Goal: Check status: Check status

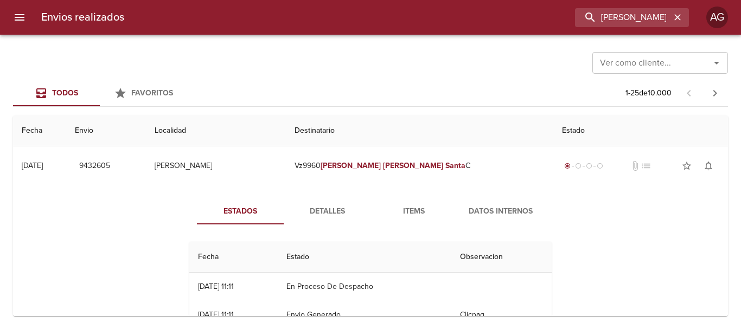
type input "Pagliano Dario"
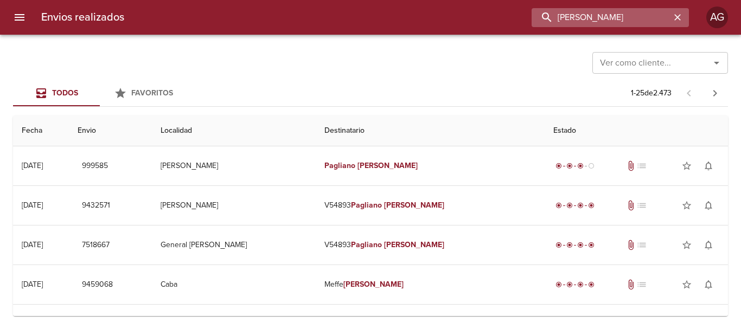
click at [610, 25] on input "Pagliano Dario" at bounding box center [601, 17] width 139 height 19
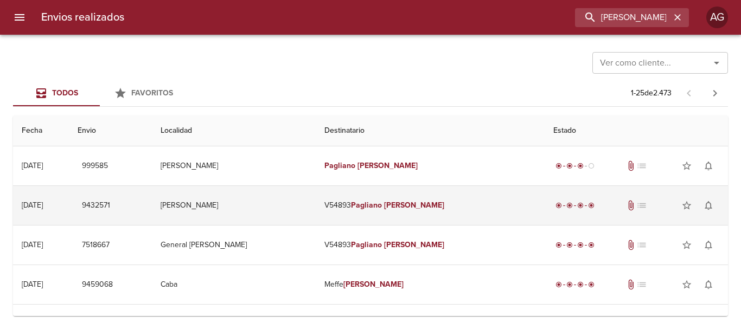
click at [435, 198] on td "V54893 Pagliano Dario" at bounding box center [430, 205] width 229 height 39
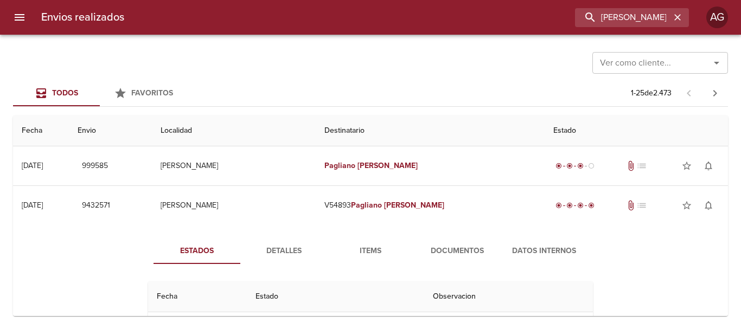
click at [298, 251] on span "Detalles" at bounding box center [284, 252] width 74 height 14
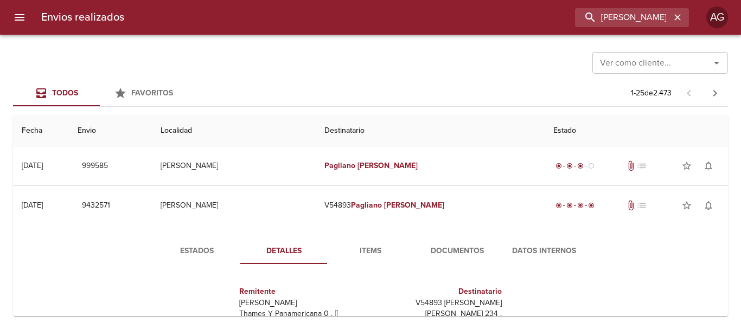
click at [382, 251] on span "Items" at bounding box center [371, 252] width 74 height 14
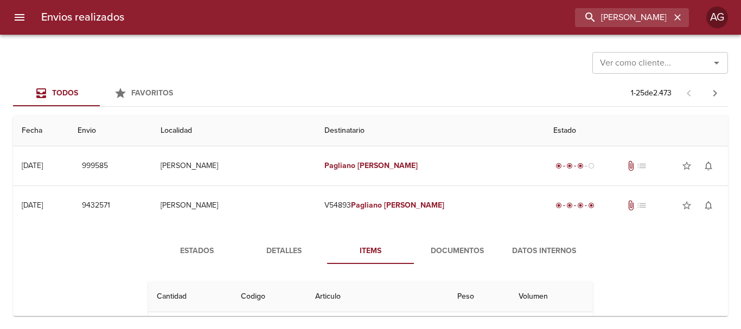
click at [293, 255] on span "Detalles" at bounding box center [284, 252] width 74 height 14
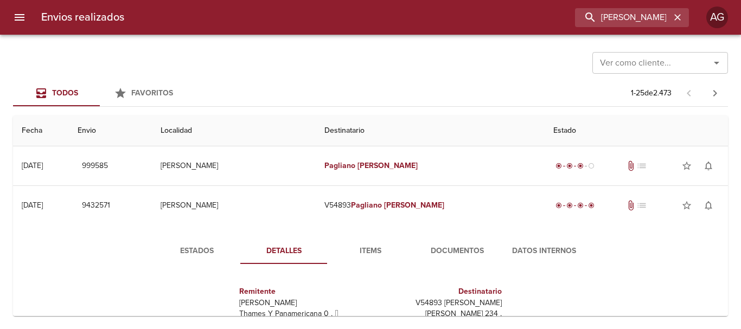
click at [442, 253] on span "Documentos" at bounding box center [458, 252] width 74 height 14
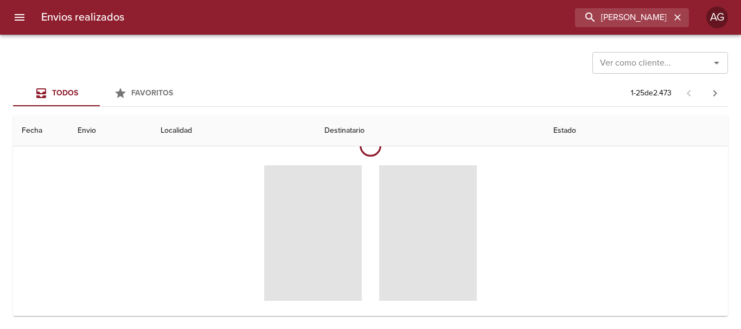
scroll to position [163, 0]
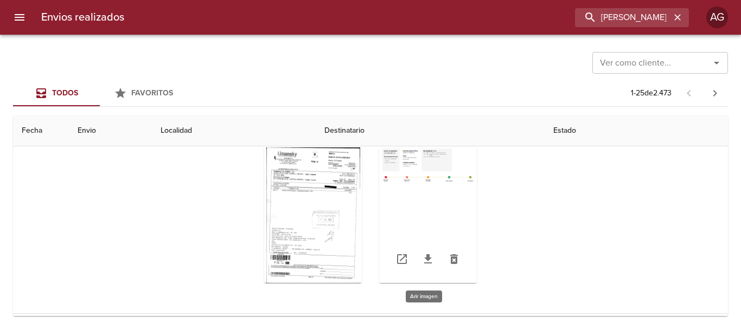
click at [410, 185] on div "Tabla de envíos del cliente" at bounding box center [428, 216] width 98 height 136
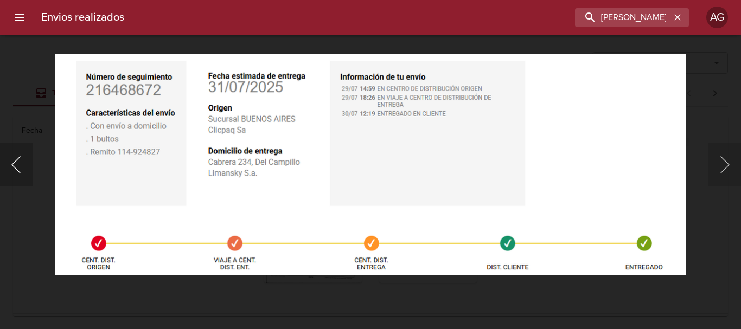
click at [19, 172] on button "Anterior" at bounding box center [16, 164] width 33 height 43
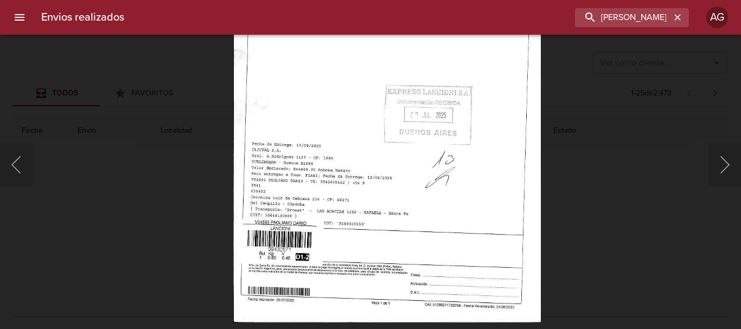
click at [357, 231] on img "Lightbox" at bounding box center [387, 100] width 308 height 444
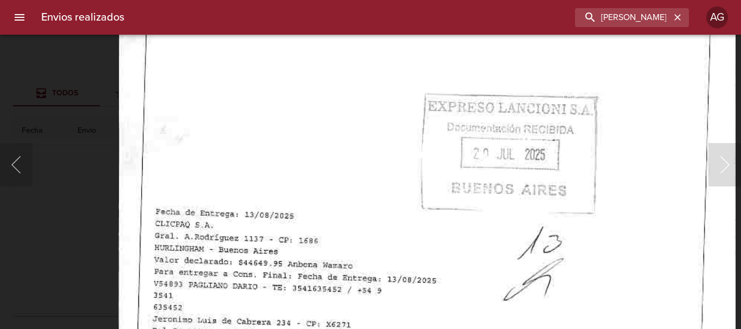
click at [405, 279] on img "Lightbox" at bounding box center [427, 124] width 618 height 891
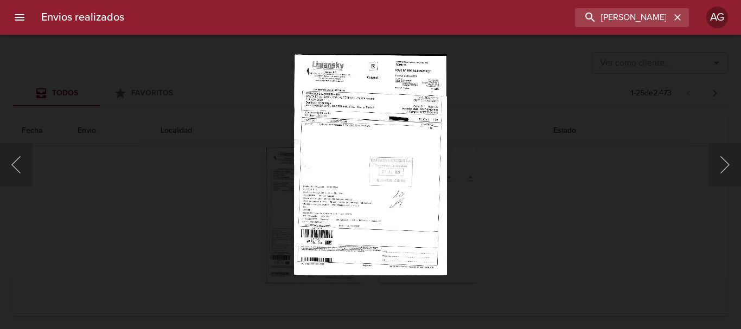
click at [462, 197] on div "Lightbox" at bounding box center [370, 164] width 741 height 329
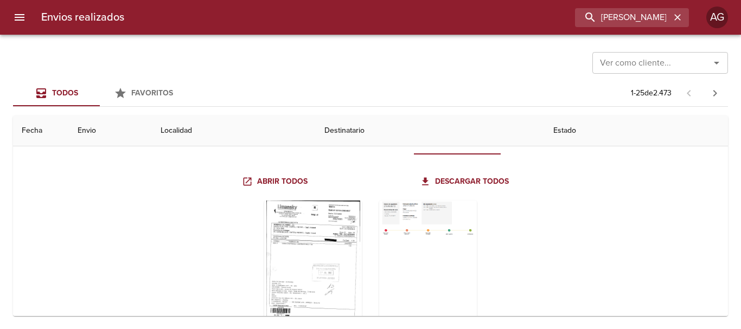
scroll to position [109, 0]
click at [309, 256] on div "Tabla de envíos del cliente" at bounding box center [313, 270] width 98 height 136
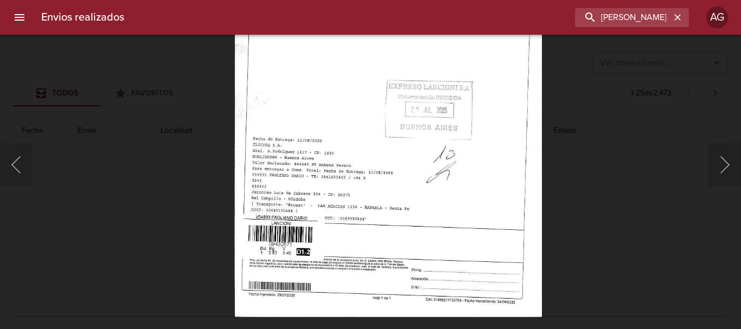
click at [597, 193] on div "Lightbox" at bounding box center [370, 164] width 741 height 329
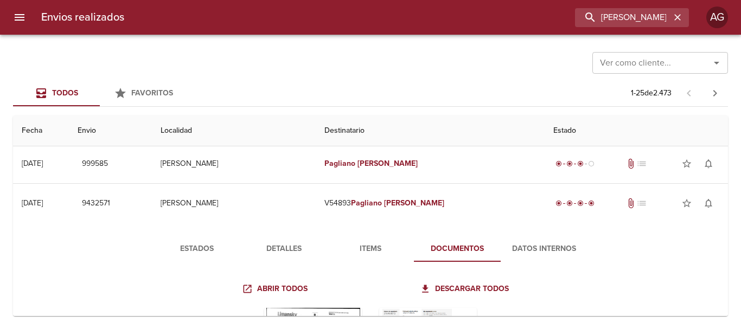
scroll to position [0, 0]
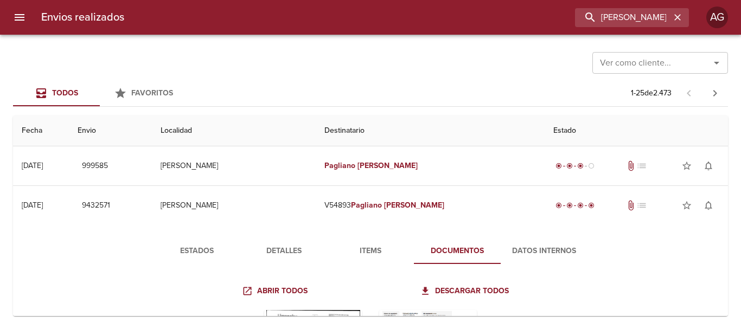
click at [224, 248] on span "Estados" at bounding box center [197, 252] width 74 height 14
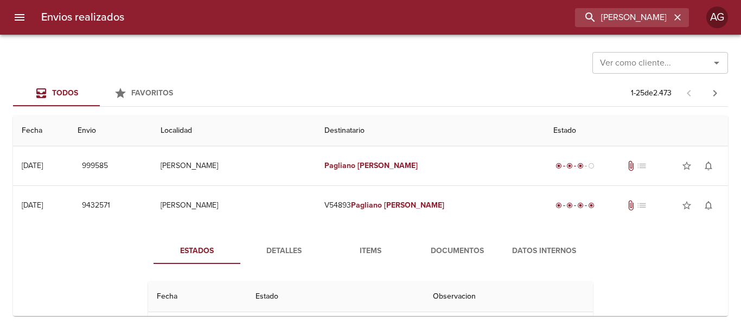
click at [465, 257] on span "Documentos" at bounding box center [458, 252] width 74 height 14
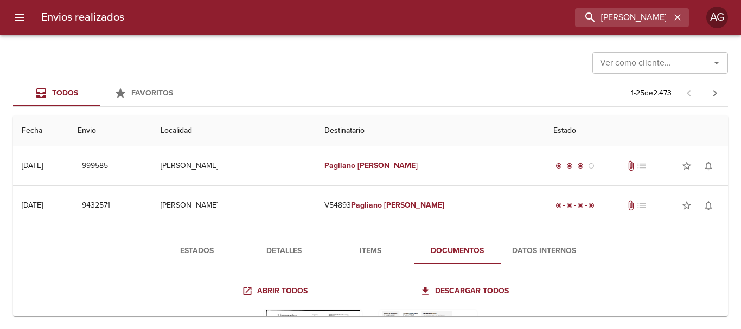
click at [283, 250] on span "Detalles" at bounding box center [284, 252] width 74 height 14
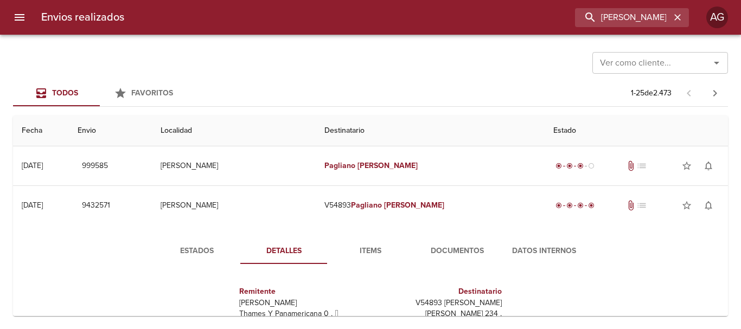
click at [367, 252] on span "Items" at bounding box center [371, 252] width 74 height 14
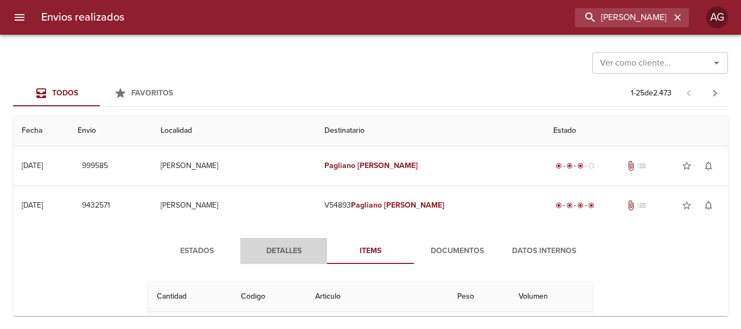
click at [271, 253] on span "Detalles" at bounding box center [284, 252] width 74 height 14
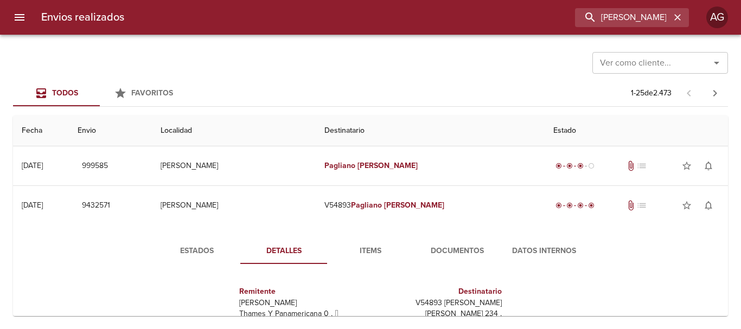
click at [477, 253] on span "Documentos" at bounding box center [458, 252] width 74 height 14
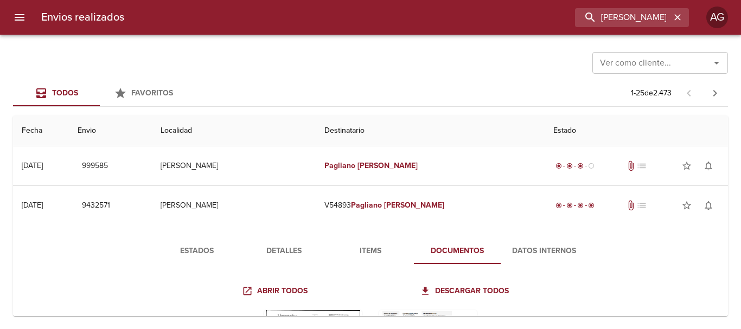
scroll to position [217, 0]
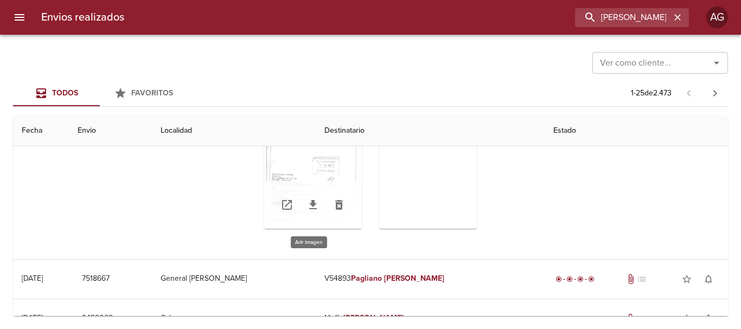
click at [325, 164] on div "Tabla de envíos del cliente" at bounding box center [313, 161] width 98 height 136
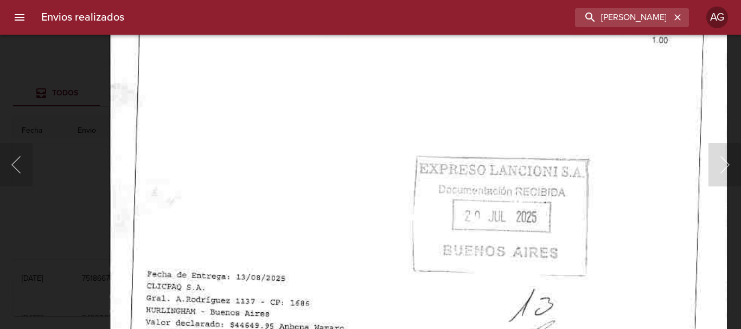
click at [459, 291] on img "Lightbox" at bounding box center [419, 187] width 618 height 891
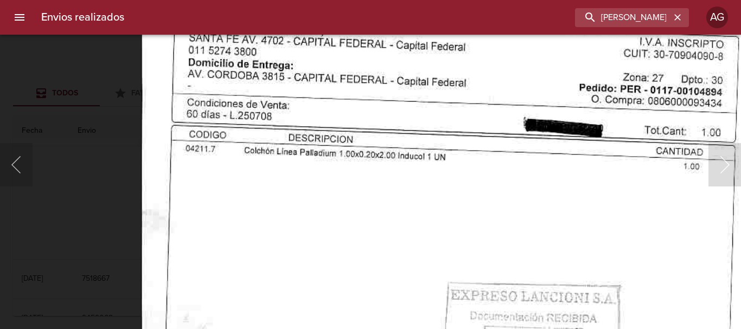
click at [373, 296] on img "Lightbox" at bounding box center [450, 313] width 618 height 891
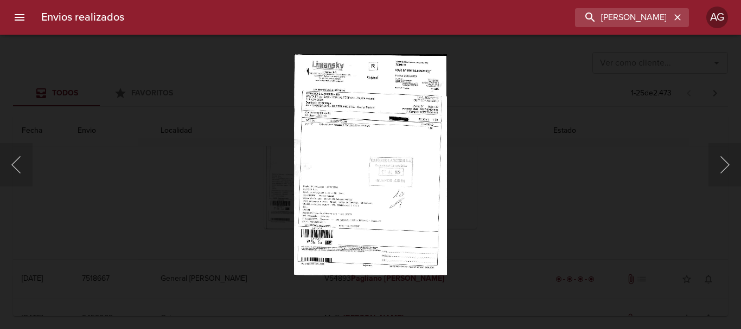
click at [497, 202] on div "Lightbox" at bounding box center [370, 164] width 741 height 329
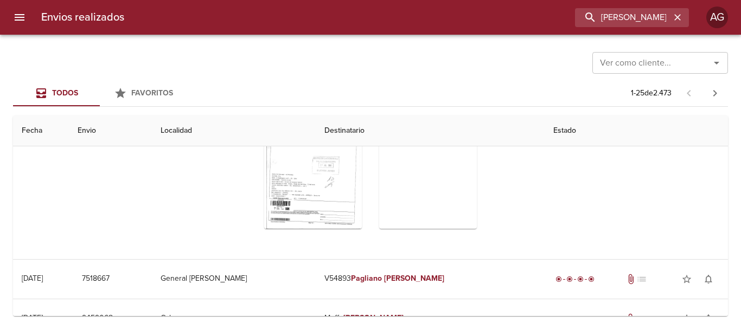
scroll to position [0, 0]
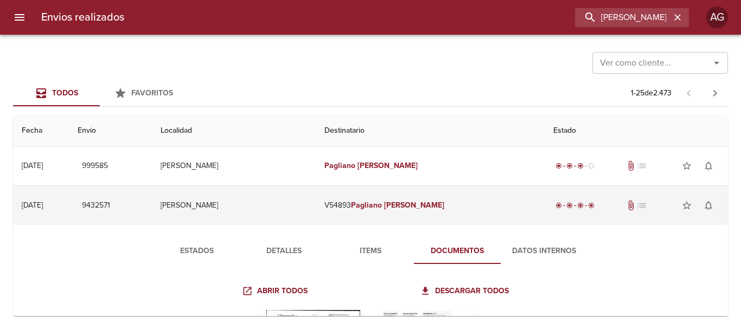
click at [315, 197] on td "Del Campillo" at bounding box center [233, 205] width 163 height 39
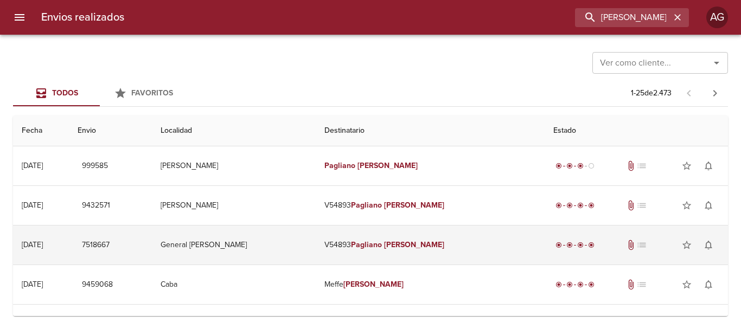
click at [423, 245] on em "[PERSON_NAME]" at bounding box center [414, 244] width 60 height 9
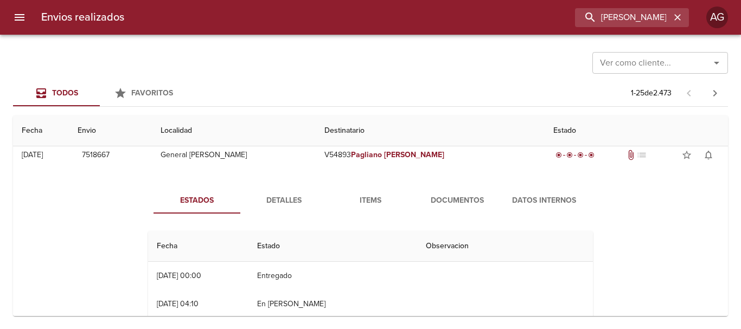
scroll to position [109, 0]
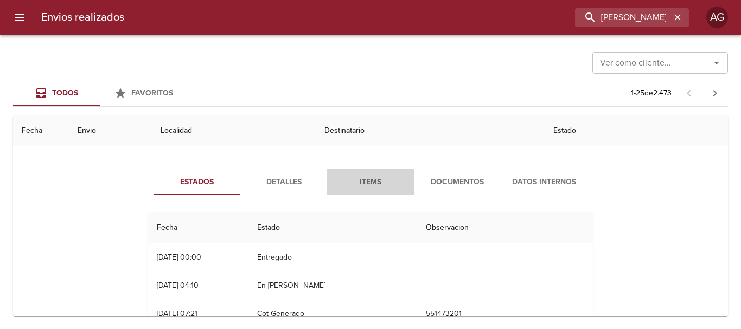
click at [352, 181] on span "Items" at bounding box center [371, 183] width 74 height 14
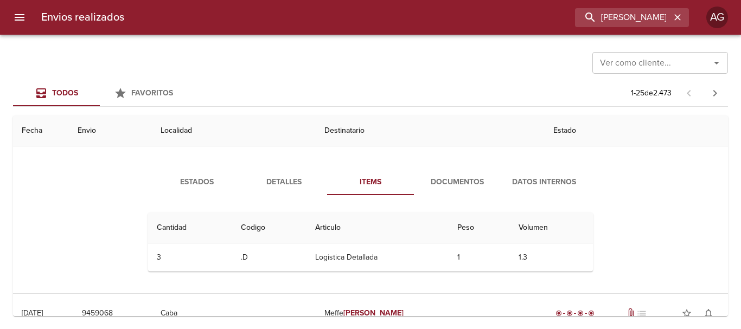
click at [452, 181] on span "Documentos" at bounding box center [458, 183] width 74 height 14
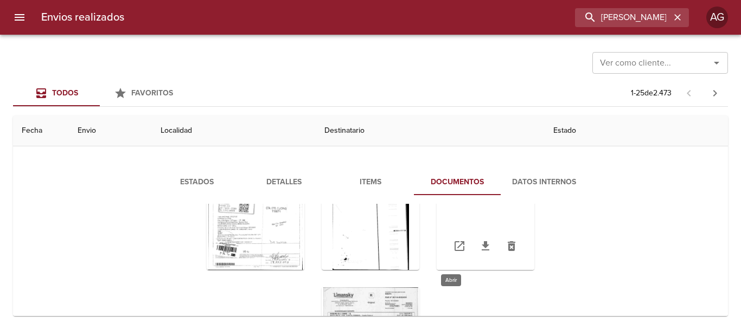
scroll to position [53, 0]
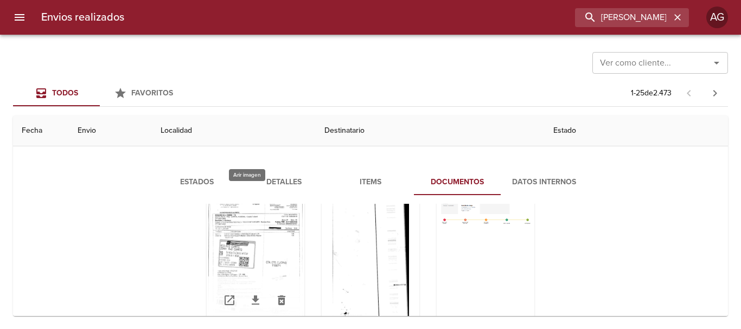
click at [252, 259] on div "Tabla de envíos del cliente" at bounding box center [256, 257] width 98 height 136
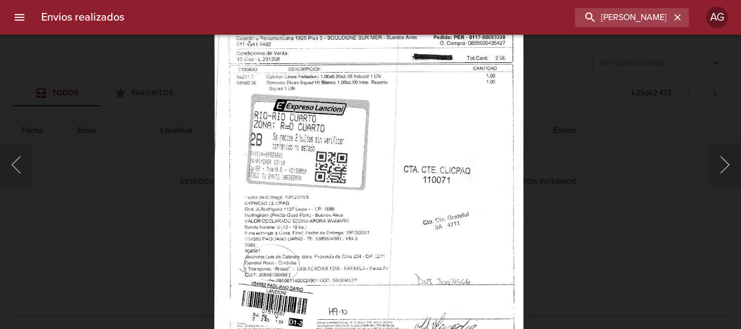
click at [556, 192] on div "Lightbox" at bounding box center [370, 164] width 741 height 329
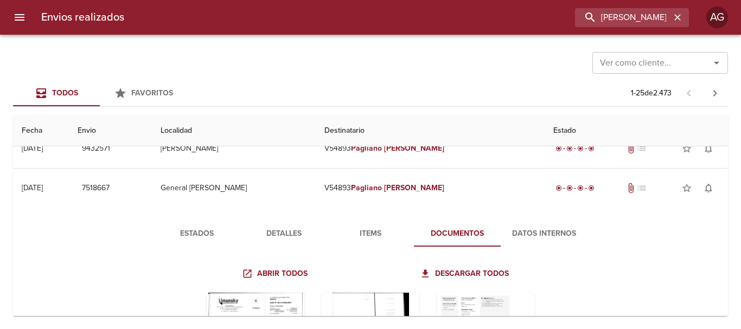
scroll to position [0, 0]
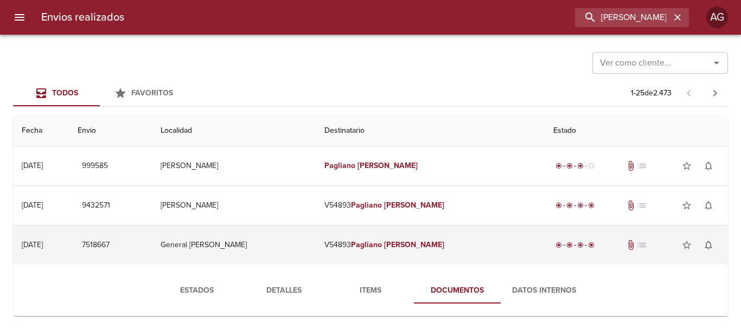
click at [382, 246] on em "Pagliano" at bounding box center [366, 244] width 31 height 9
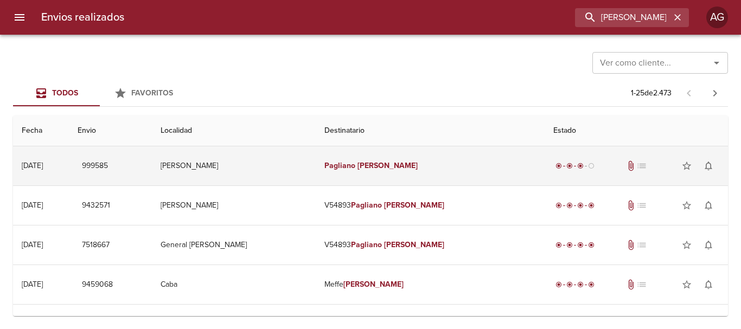
click at [380, 172] on td "Pagliano Dario" at bounding box center [430, 166] width 229 height 39
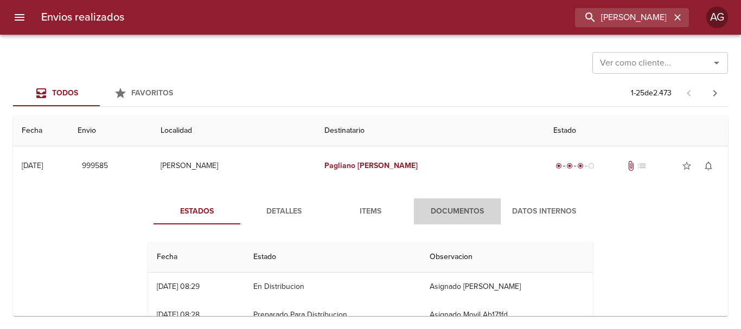
click at [454, 214] on span "Documentos" at bounding box center [458, 212] width 74 height 14
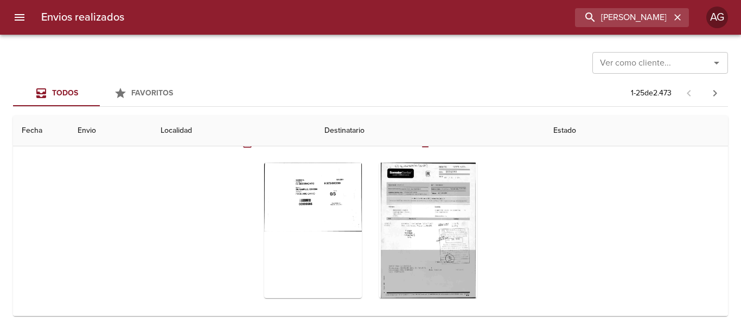
scroll to position [109, 0]
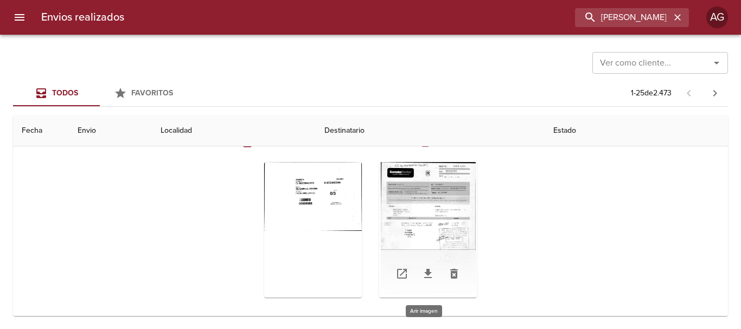
click at [407, 214] on div "Tabla de envíos del cliente" at bounding box center [428, 230] width 98 height 136
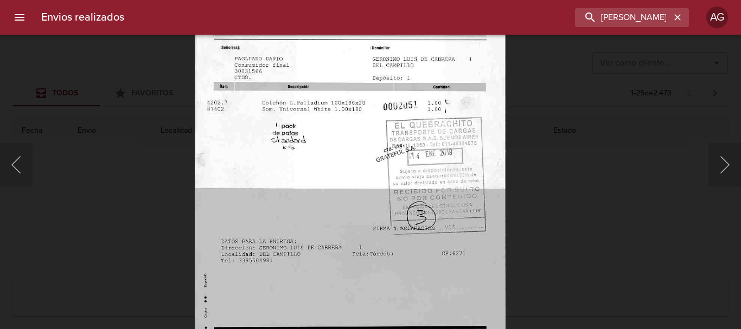
click at [507, 206] on div "Lightbox" at bounding box center [370, 164] width 741 height 329
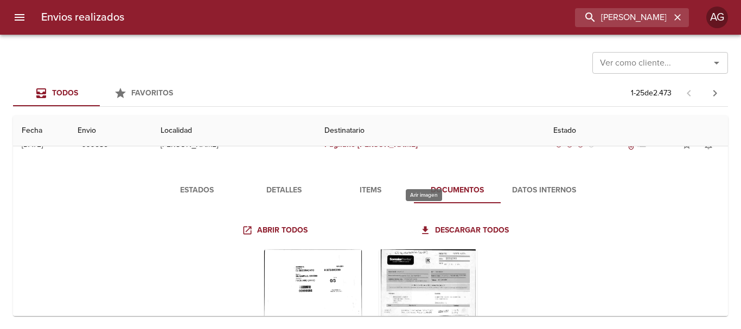
scroll to position [0, 0]
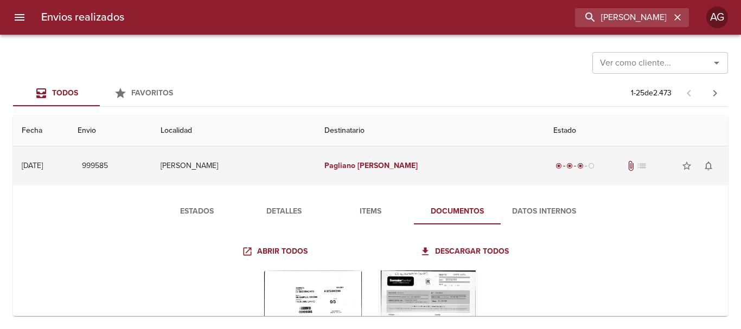
click at [430, 181] on td "Pagliano Dario" at bounding box center [430, 166] width 229 height 39
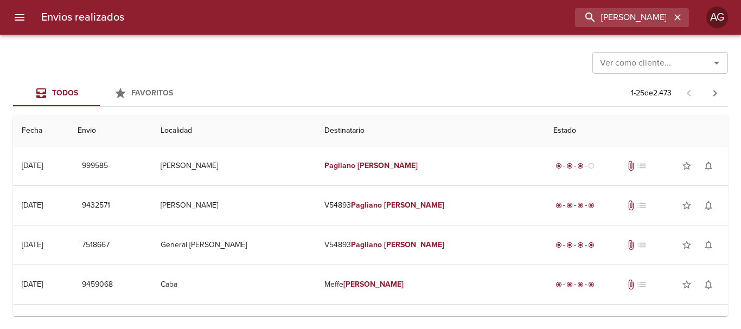
click at [11, 20] on button "menu" at bounding box center [20, 17] width 26 height 26
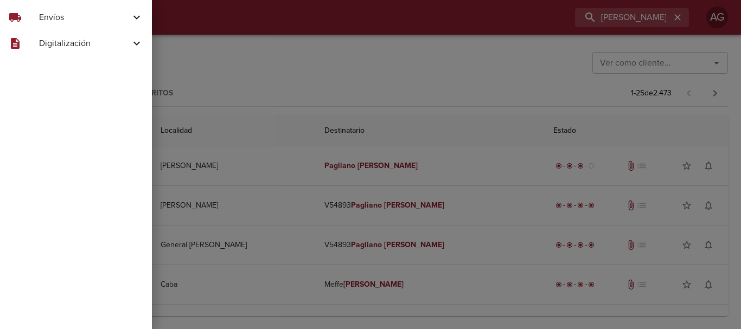
click at [60, 18] on span "Envíos" at bounding box center [84, 17] width 91 height 13
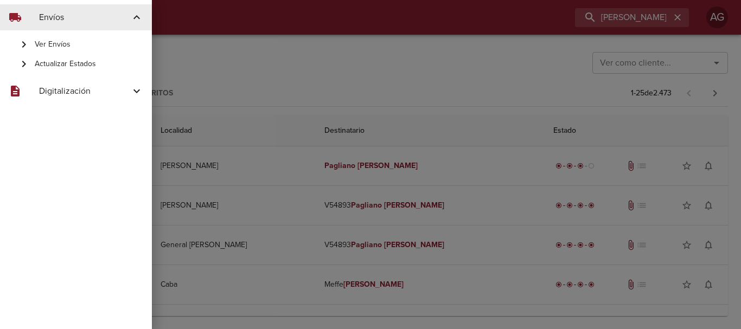
click at [60, 63] on span "Actualizar Estados" at bounding box center [89, 64] width 109 height 11
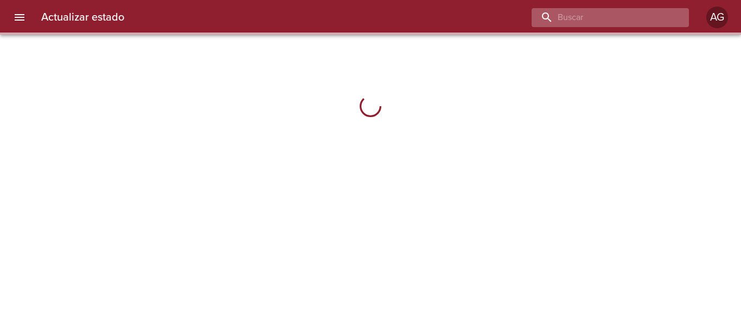
click at [618, 22] on input "buscar" at bounding box center [601, 17] width 139 height 19
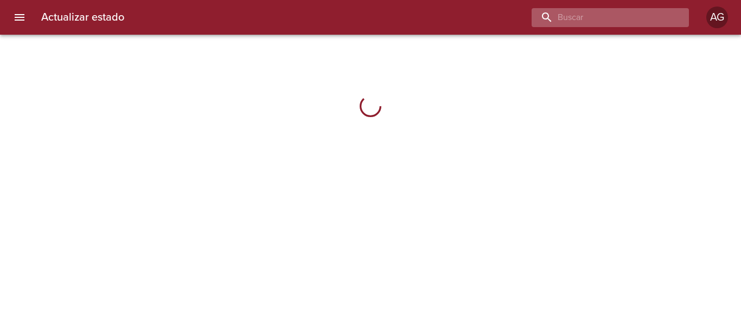
paste input "9371091"
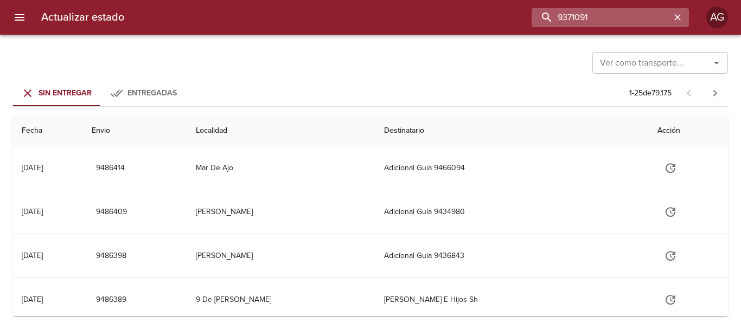
type input "9371091"
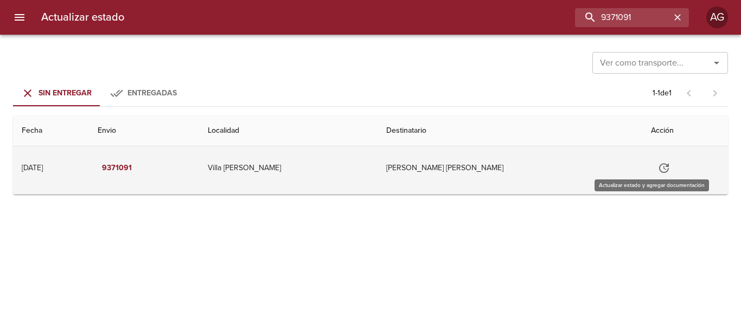
click at [658, 172] on icon "Tabla de envíos del cliente" at bounding box center [664, 168] width 13 height 13
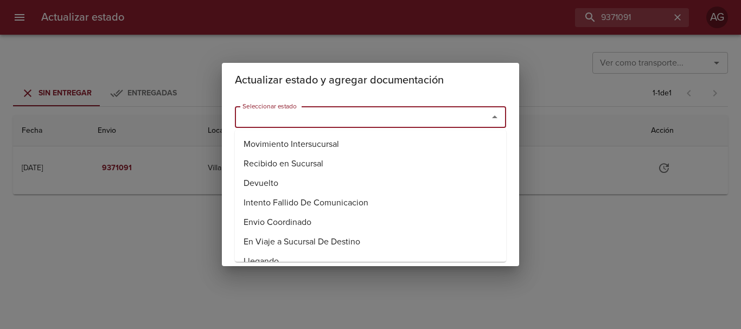
click at [378, 121] on input "Seleccionar estado" at bounding box center [354, 117] width 233 height 15
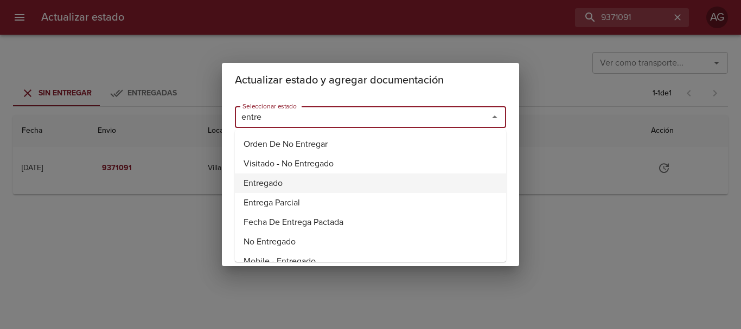
click at [258, 185] on li "Entregado" at bounding box center [370, 184] width 271 height 20
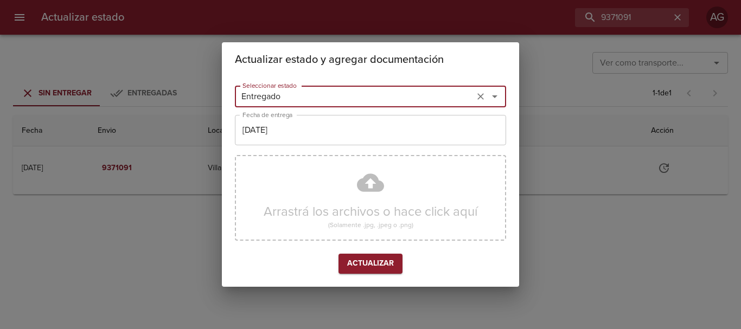
type input "Entregado"
click at [283, 129] on input "[DATE]" at bounding box center [370, 130] width 271 height 30
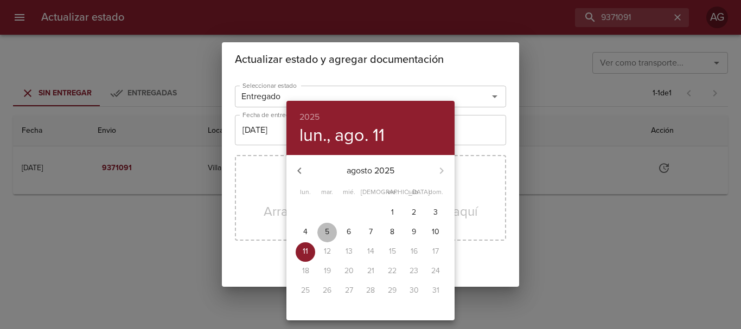
click at [328, 231] on p "5" at bounding box center [327, 232] width 4 height 11
type input "[DATE]"
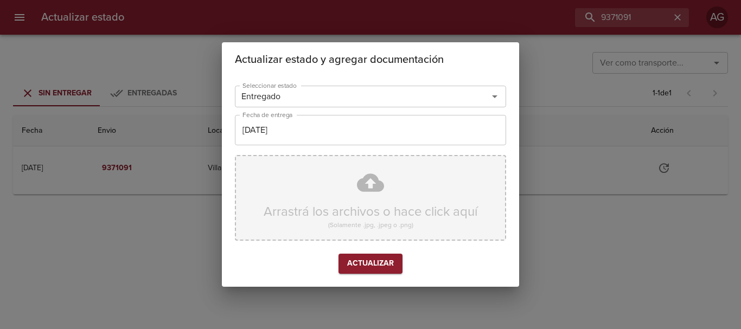
click at [340, 185] on div "Arrastrá los archivos o hace click aquí (Solamente .jpg, .jpeg o .png)" at bounding box center [370, 198] width 271 height 86
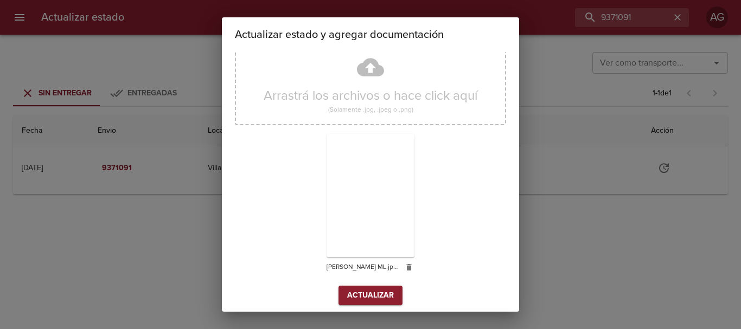
scroll to position [97, 0]
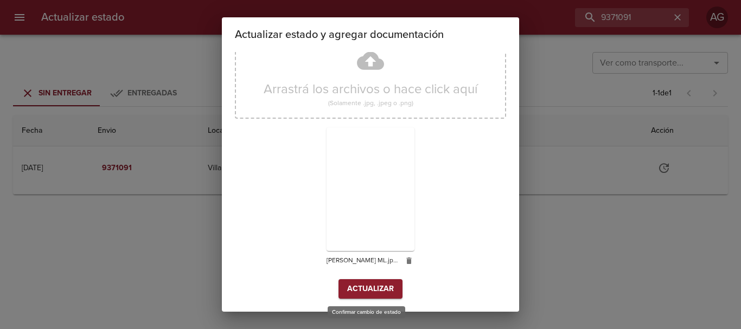
click at [361, 292] on span "Actualizar" at bounding box center [370, 290] width 47 height 14
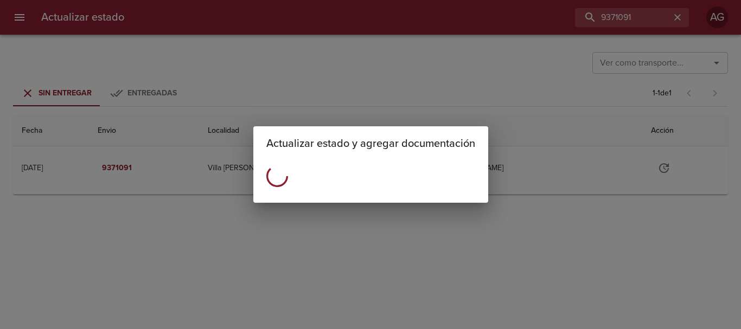
scroll to position [0, 0]
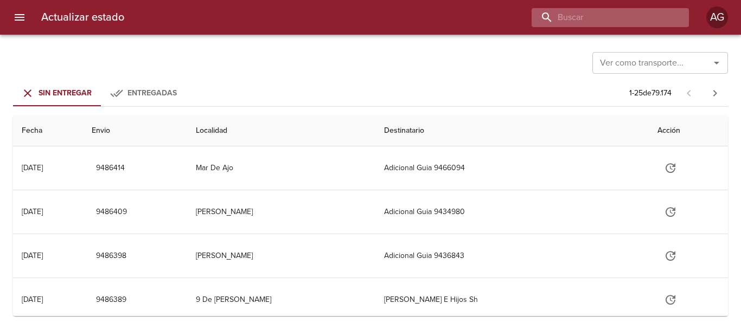
click at [652, 8] on input "buscar" at bounding box center [601, 17] width 139 height 19
paste input "9472475"
type input "9472475"
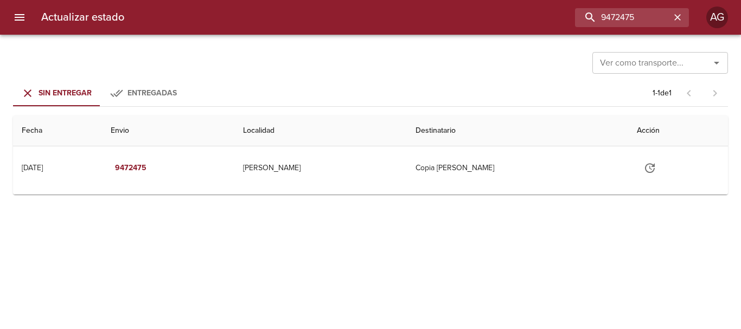
click at [14, 22] on icon "menu" at bounding box center [19, 17] width 13 height 13
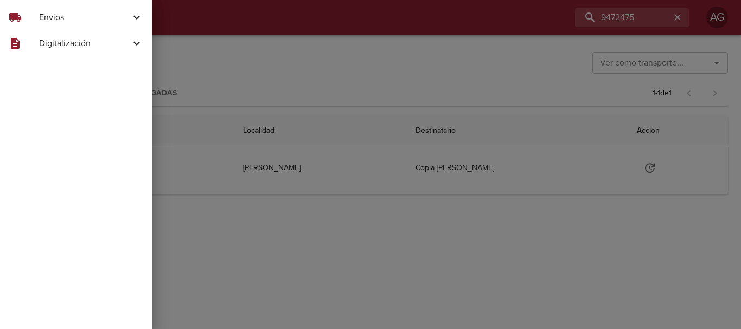
click at [39, 15] on span "Envíos" at bounding box center [84, 17] width 91 height 13
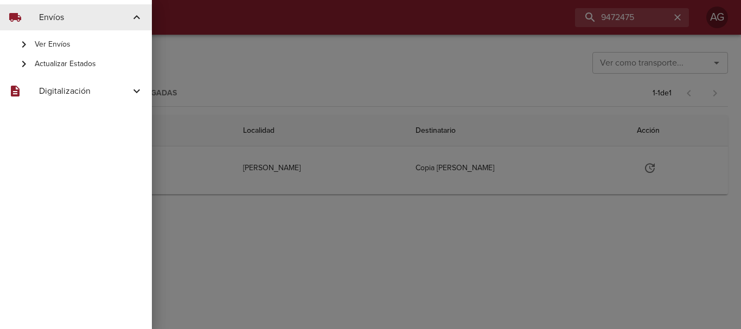
click at [60, 42] on span "Ver Envíos" at bounding box center [89, 44] width 109 height 11
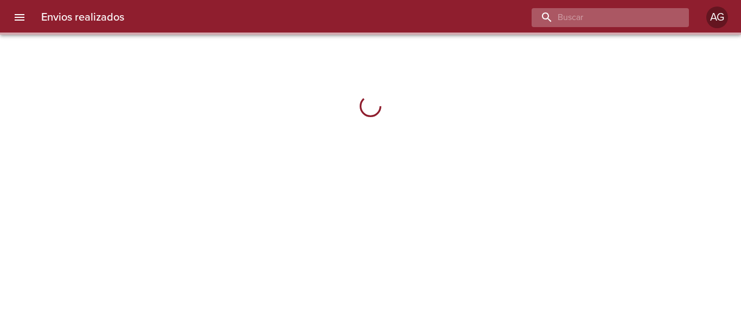
click at [618, 10] on input "buscar" at bounding box center [601, 17] width 139 height 19
paste input "9472475"
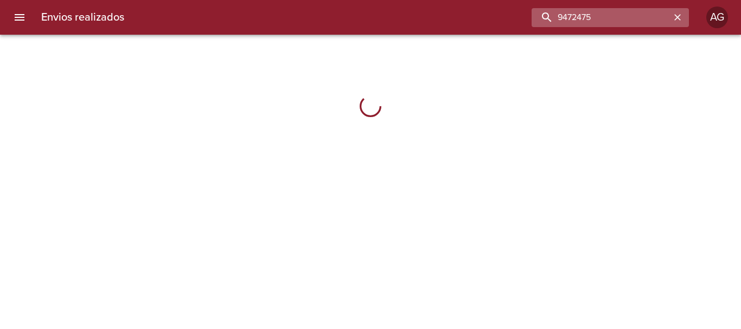
type input "9472475"
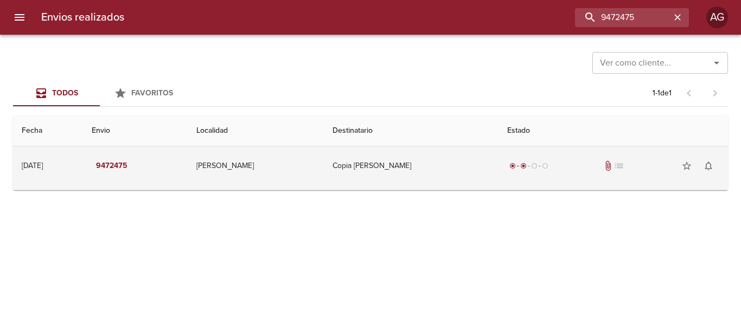
click at [408, 179] on td "Copia [PERSON_NAME]" at bounding box center [411, 166] width 175 height 39
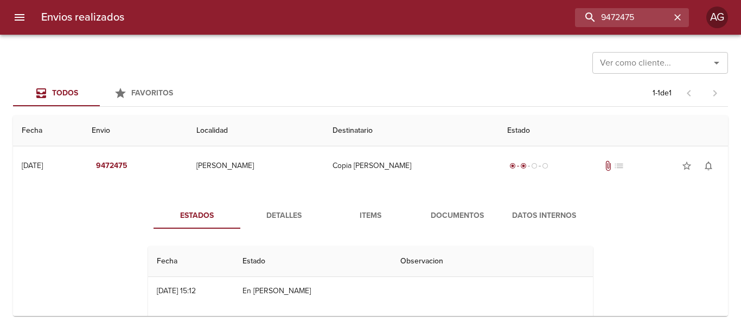
click at [479, 213] on span "Documentos" at bounding box center [458, 217] width 74 height 14
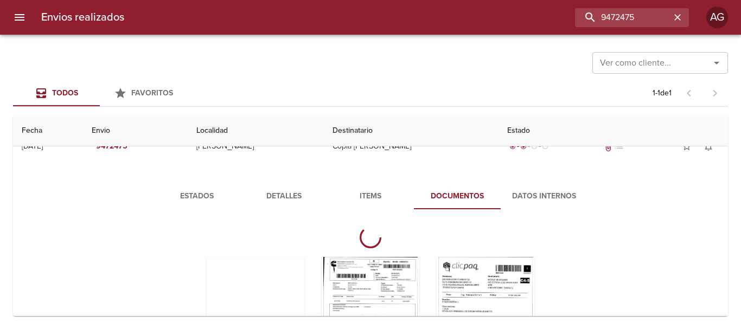
scroll to position [18, 0]
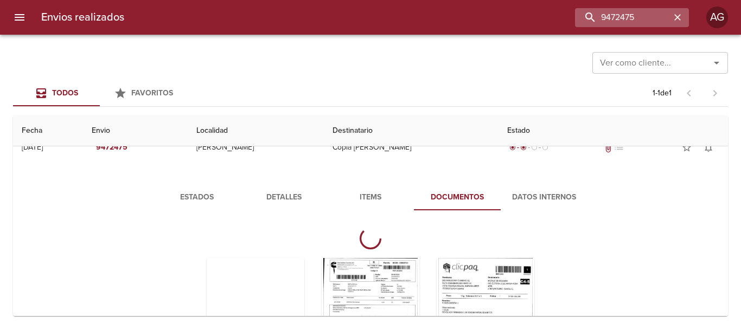
click at [682, 16] on icon "button" at bounding box center [678, 17] width 11 height 11
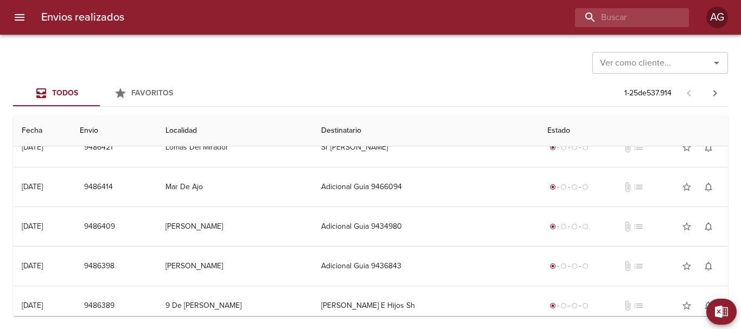
scroll to position [0, 0]
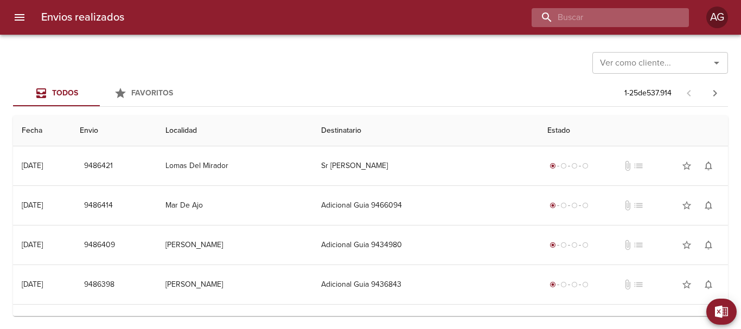
click at [637, 22] on input "buscar" at bounding box center [601, 17] width 139 height 19
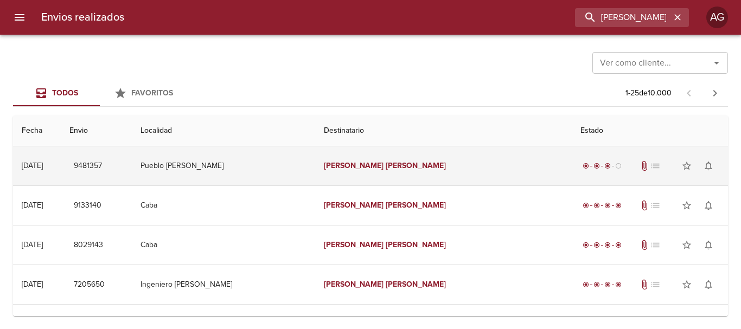
click at [355, 166] on td "[PERSON_NAME]" at bounding box center [443, 166] width 257 height 39
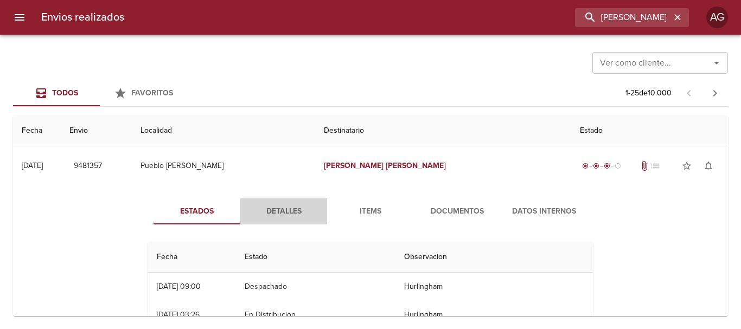
click at [281, 217] on span "Detalles" at bounding box center [284, 212] width 74 height 14
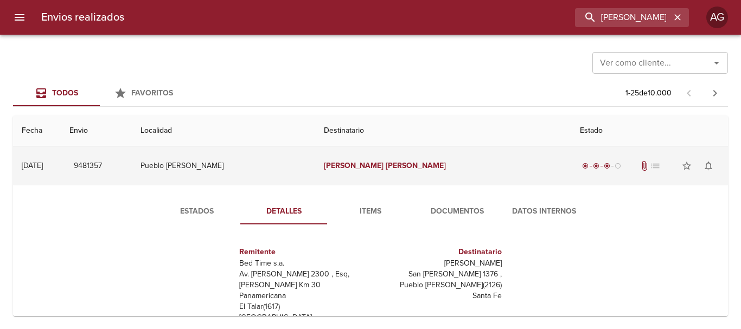
click at [415, 170] on td "[PERSON_NAME]" at bounding box center [443, 166] width 257 height 39
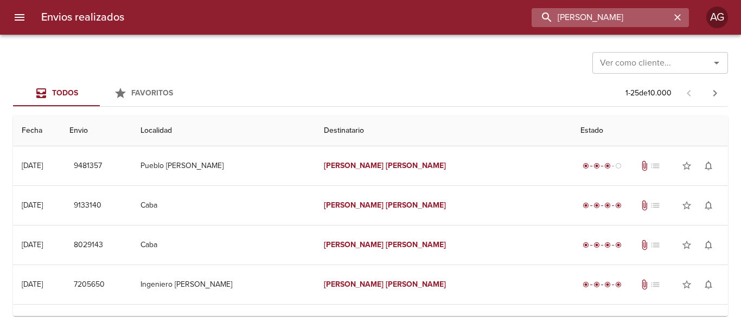
click at [604, 24] on input "[PERSON_NAME]" at bounding box center [601, 17] width 139 height 19
paste input "9483142"
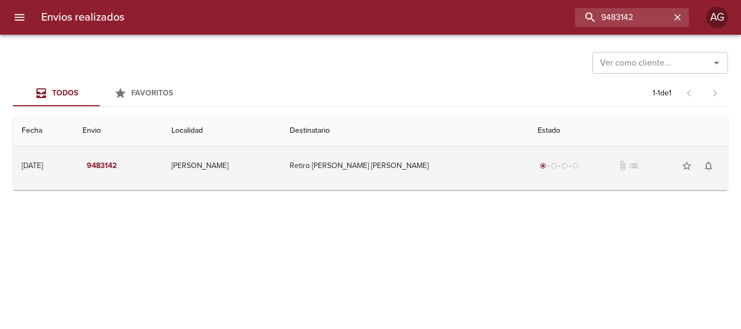
click at [254, 172] on td "[PERSON_NAME]" at bounding box center [222, 166] width 118 height 39
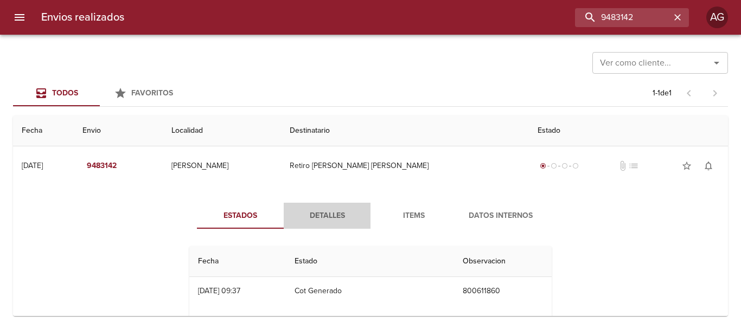
click at [319, 219] on span "Detalles" at bounding box center [327, 217] width 74 height 14
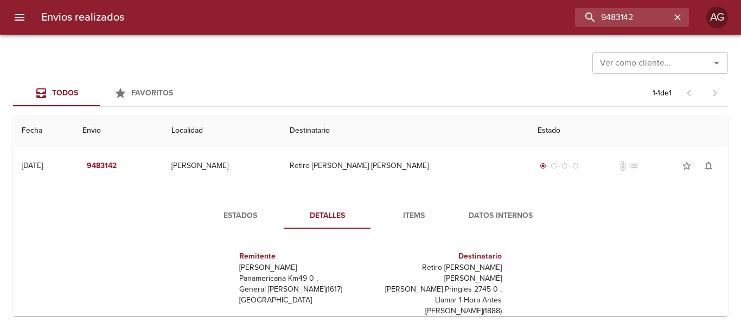
click at [418, 221] on span "Items" at bounding box center [414, 217] width 74 height 14
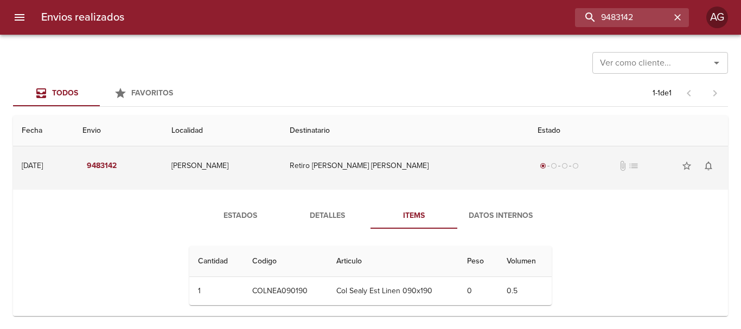
click at [245, 166] on td "[PERSON_NAME]" at bounding box center [222, 166] width 118 height 39
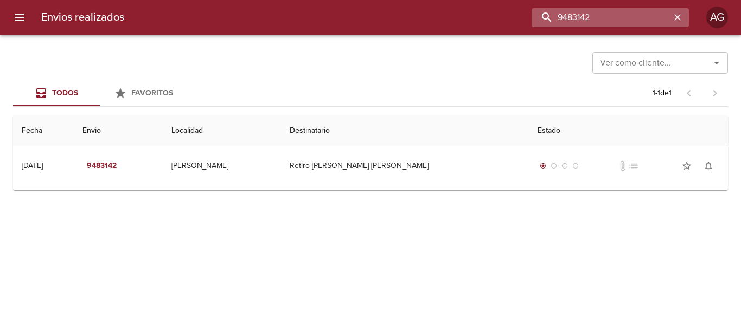
click at [639, 22] on input "9483142" at bounding box center [601, 17] width 139 height 19
type input "[PERSON_NAME]"
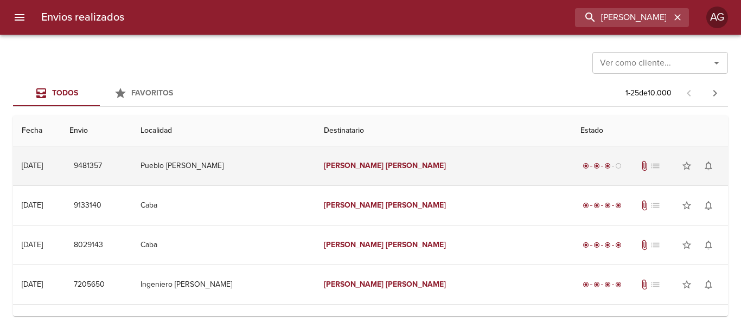
click at [378, 174] on td "[PERSON_NAME]" at bounding box center [443, 166] width 257 height 39
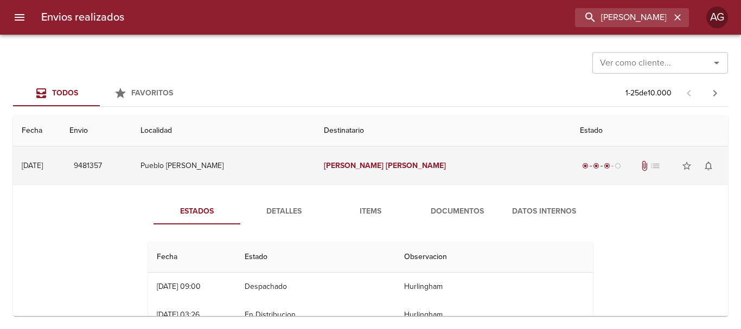
click at [378, 173] on td "[PERSON_NAME]" at bounding box center [443, 166] width 257 height 39
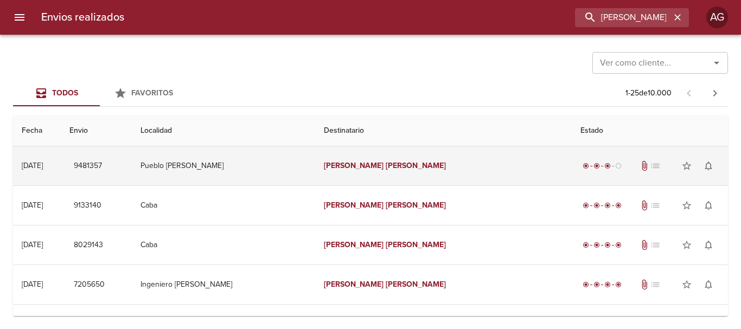
click at [315, 173] on td "Pueblo [PERSON_NAME]" at bounding box center [223, 166] width 183 height 39
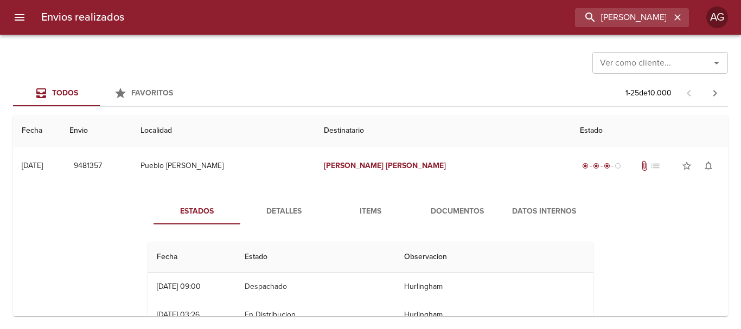
click at [290, 210] on span "Detalles" at bounding box center [284, 212] width 74 height 14
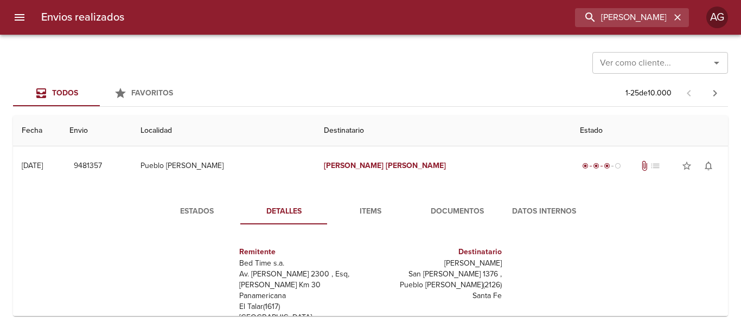
click at [465, 209] on span "Documentos" at bounding box center [458, 212] width 74 height 14
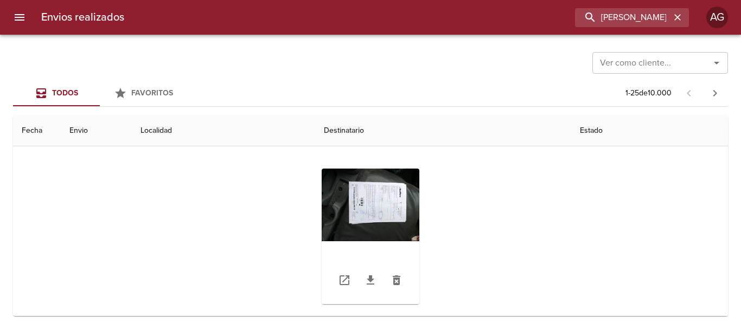
scroll to position [109, 0]
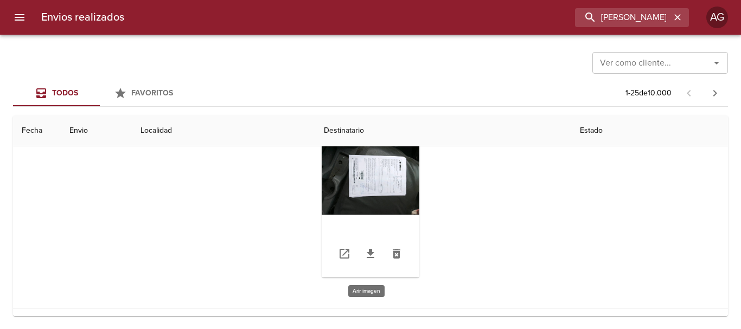
click at [395, 180] on div "Tabla de envíos del cliente" at bounding box center [371, 210] width 98 height 136
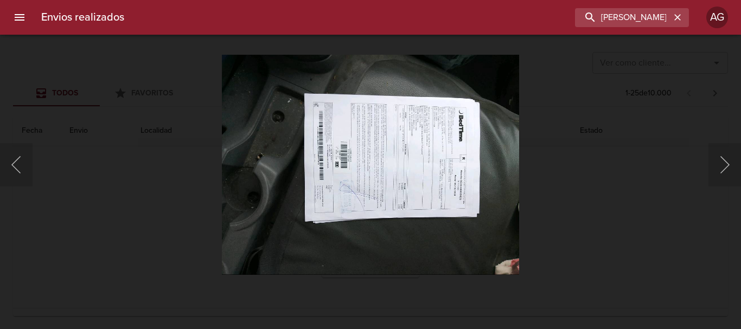
click at [395, 183] on img "Lightbox" at bounding box center [371, 164] width 298 height 221
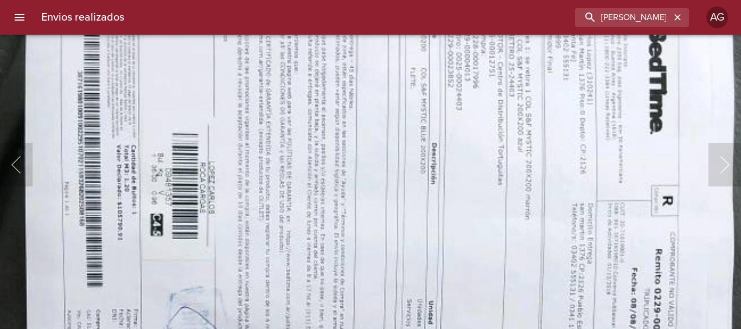
click at [352, 227] on img "Lightbox" at bounding box center [293, 226] width 1202 height 891
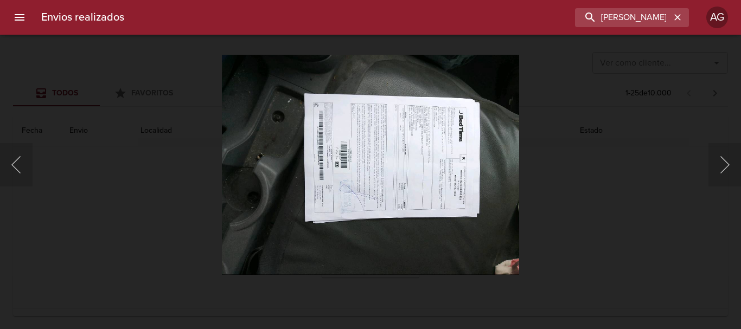
click at [564, 182] on div "Lightbox" at bounding box center [370, 164] width 741 height 329
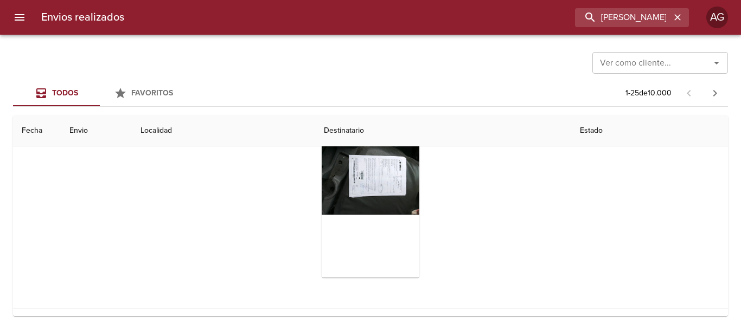
scroll to position [0, 0]
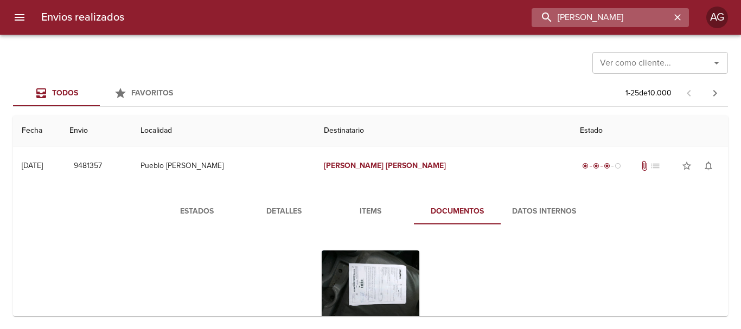
click at [608, 26] on input "[PERSON_NAME]" at bounding box center [601, 17] width 139 height 19
click at [463, 68] on div "Ver como cliente... Ver como cliente..." at bounding box center [370, 62] width 715 height 28
click at [681, 18] on icon "button" at bounding box center [678, 17] width 11 height 11
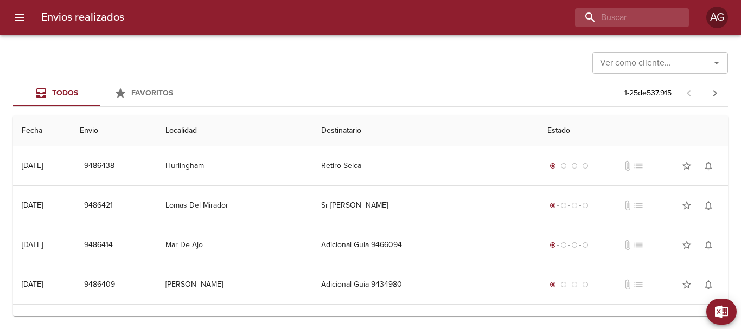
click at [616, 28] on div "Envios realizados AG" at bounding box center [370, 17] width 741 height 35
click at [613, 21] on input "buscar" at bounding box center [601, 17] width 139 height 19
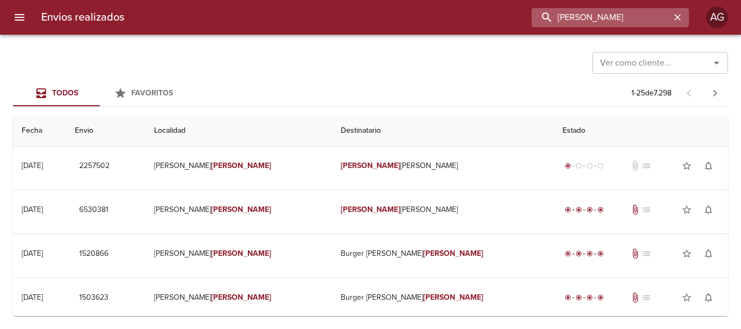
click at [608, 22] on input "[PERSON_NAME]" at bounding box center [601, 17] width 139 height 19
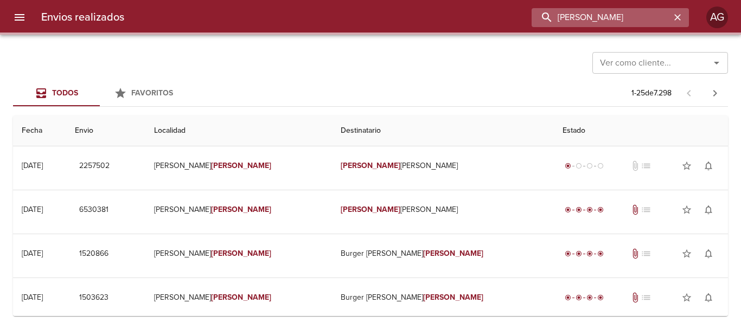
click at [590, 18] on input "[PERSON_NAME]" at bounding box center [601, 17] width 139 height 19
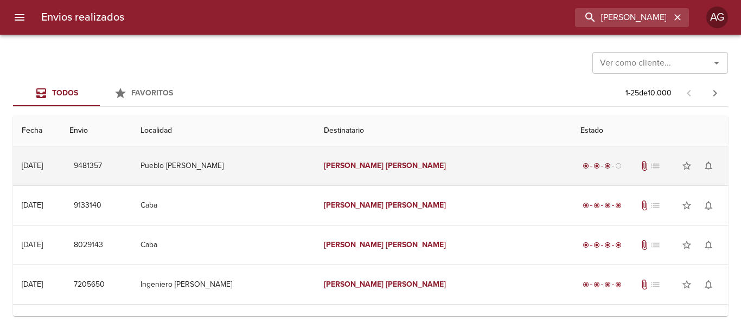
click at [439, 181] on td "[PERSON_NAME]" at bounding box center [443, 166] width 257 height 39
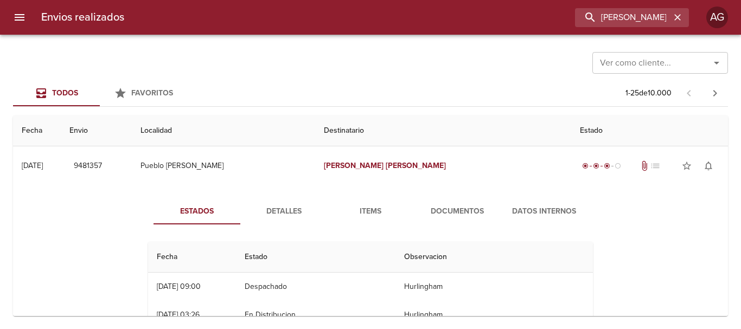
click at [441, 215] on span "Documentos" at bounding box center [458, 212] width 74 height 14
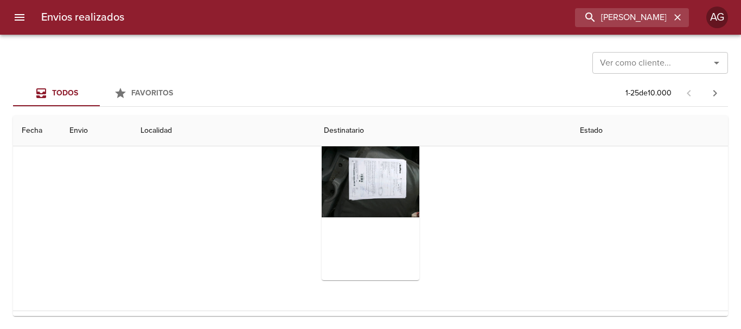
scroll to position [109, 0]
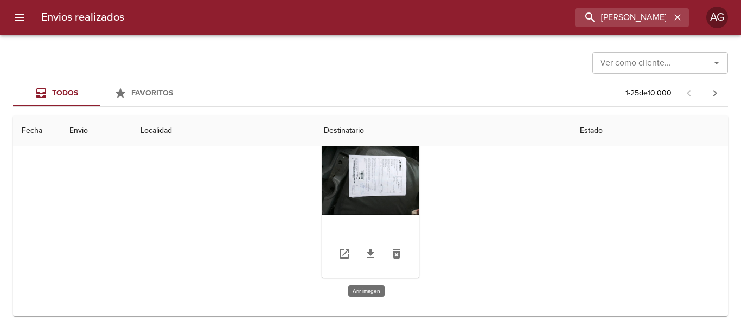
click at [388, 182] on div "Tabla de envíos del cliente" at bounding box center [371, 210] width 98 height 136
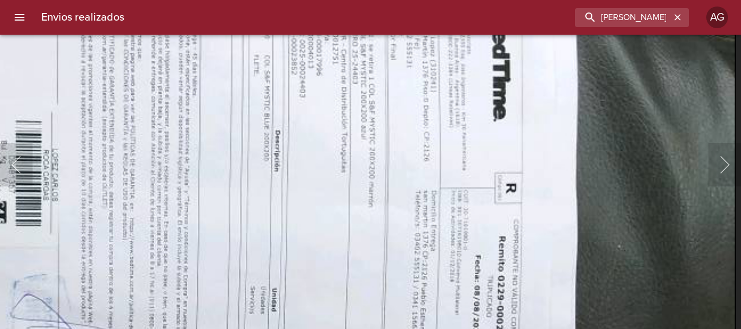
click at [299, 214] on img "Lightbox" at bounding box center [136, 213] width 1202 height 891
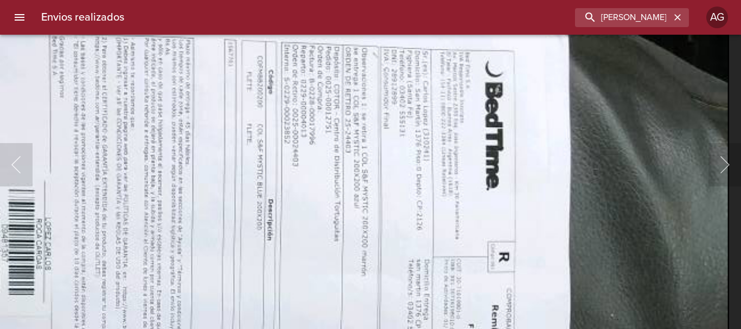
click at [326, 236] on img "Lightbox" at bounding box center [129, 282] width 1202 height 891
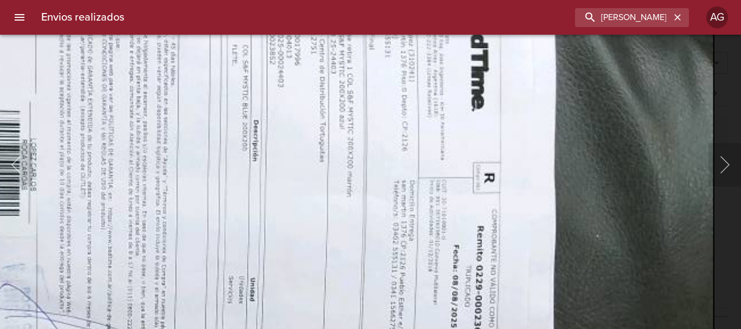
click at [274, 71] on img "Lightbox" at bounding box center [114, 202] width 1202 height 891
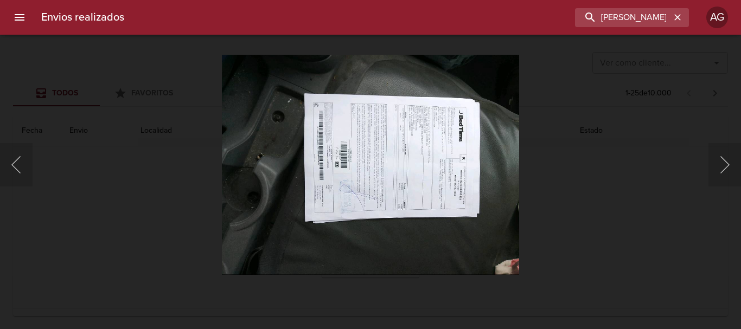
click at [510, 195] on img "Lightbox" at bounding box center [371, 164] width 298 height 221
click at [545, 177] on div "Lightbox" at bounding box center [370, 164] width 741 height 329
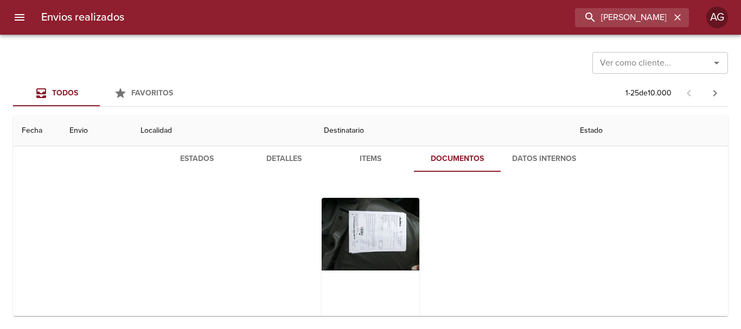
scroll to position [0, 0]
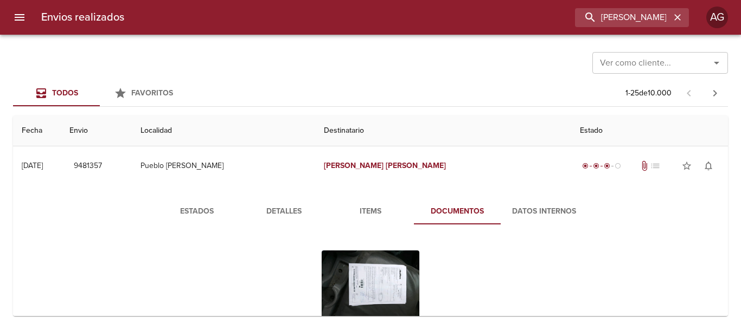
drag, startPoint x: 280, startPoint y: 216, endPoint x: 256, endPoint y: 220, distance: 23.7
click at [276, 216] on span "Detalles" at bounding box center [284, 212] width 74 height 14
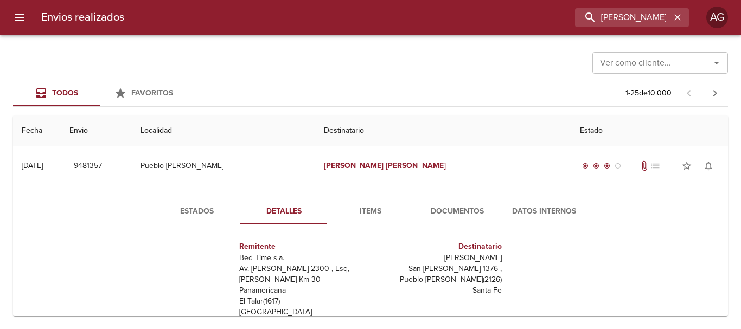
scroll to position [54, 0]
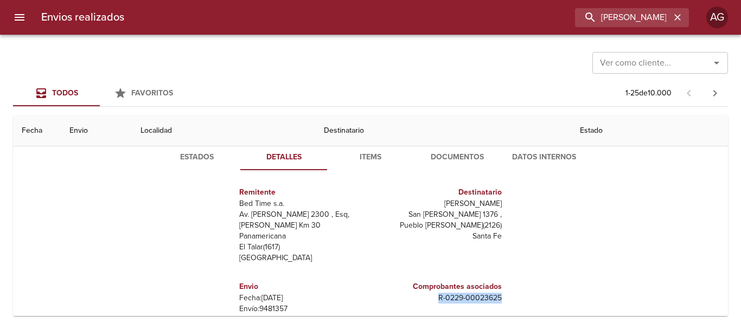
drag, startPoint x: 429, startPoint y: 283, endPoint x: 500, endPoint y: 288, distance: 71.3
click at [500, 288] on div "Remitente Bed Time s.a. Av. [PERSON_NAME] 2300 , Esq, [PERSON_NAME] Km 30 Panam…" at bounding box center [371, 287] width 454 height 217
copy p "R - 0229 - 00023625"
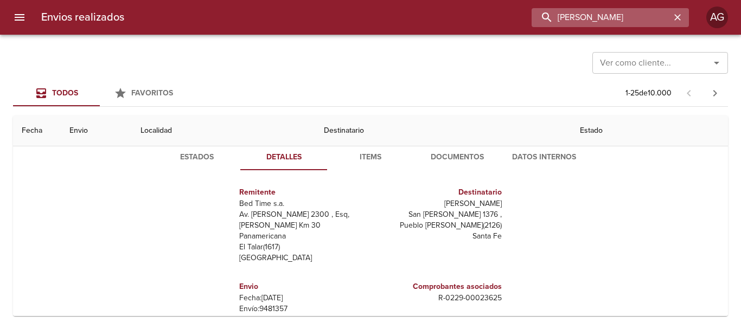
click at [654, 22] on input "[PERSON_NAME]" at bounding box center [601, 17] width 139 height 19
paste input "9414182"
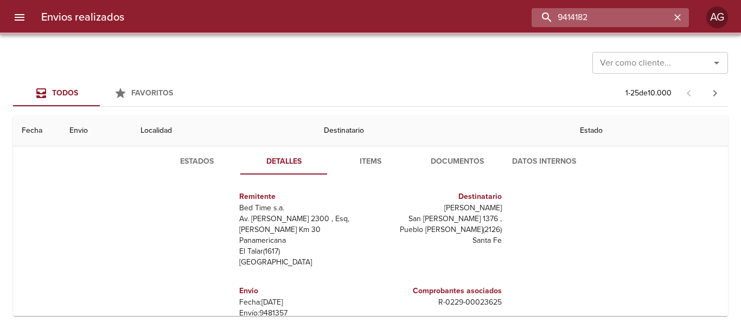
scroll to position [0, 0]
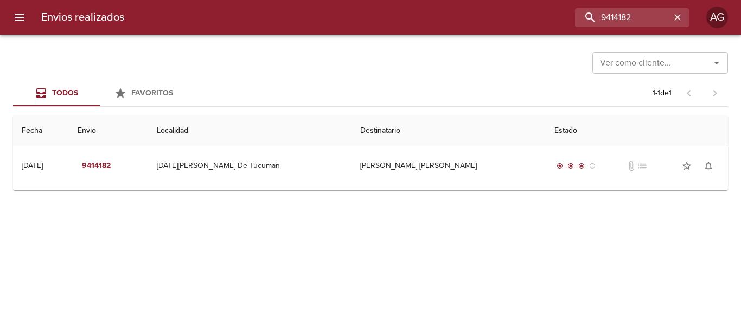
drag, startPoint x: 441, startPoint y: 194, endPoint x: 439, endPoint y: 186, distance: 9.1
click at [441, 192] on div "Ver como cliente... Ver como cliente... Todos Favoritos 1 - 1 de 1 Fecha Envio …" at bounding box center [370, 182] width 741 height 295
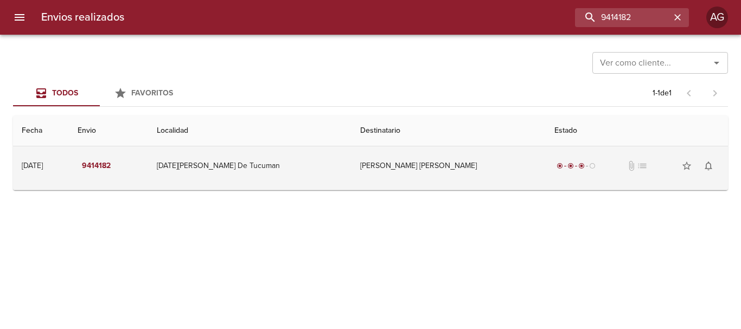
click at [437, 179] on td "[PERSON_NAME] [PERSON_NAME]" at bounding box center [449, 166] width 194 height 39
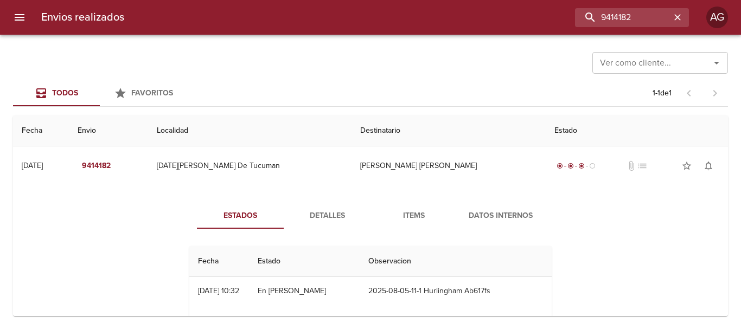
drag, startPoint x: 325, startPoint y: 179, endPoint x: 325, endPoint y: 186, distance: 7.6
click at [326, 182] on td "[DATE][PERSON_NAME] De Tucuman" at bounding box center [250, 166] width 204 height 39
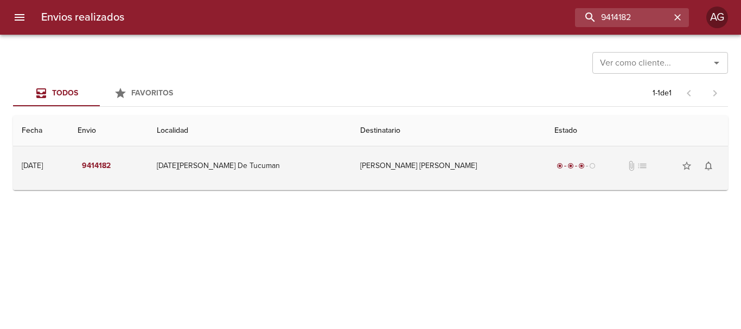
click at [455, 183] on td "[PERSON_NAME] [PERSON_NAME]" at bounding box center [449, 166] width 194 height 39
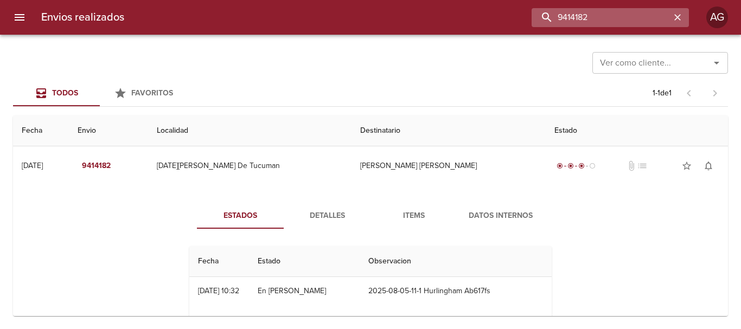
click at [613, 22] on input "9414182" at bounding box center [601, 17] width 139 height 19
paste input "251215"
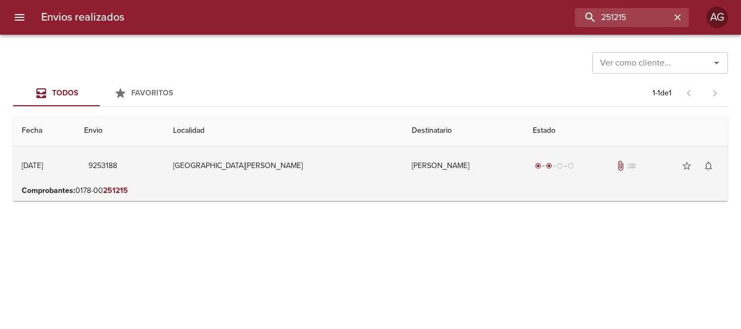
click at [403, 173] on td "[PERSON_NAME]" at bounding box center [463, 166] width 121 height 39
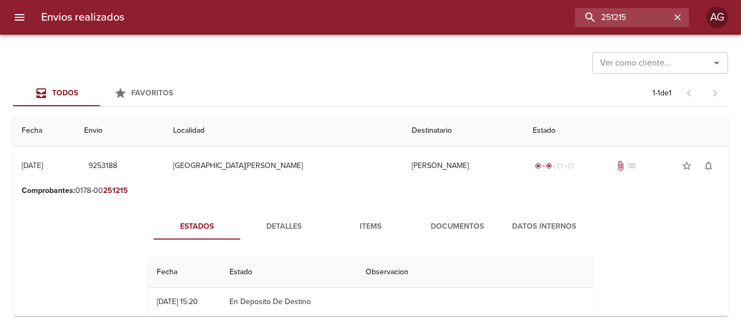
click at [371, 223] on span "Items" at bounding box center [371, 227] width 74 height 14
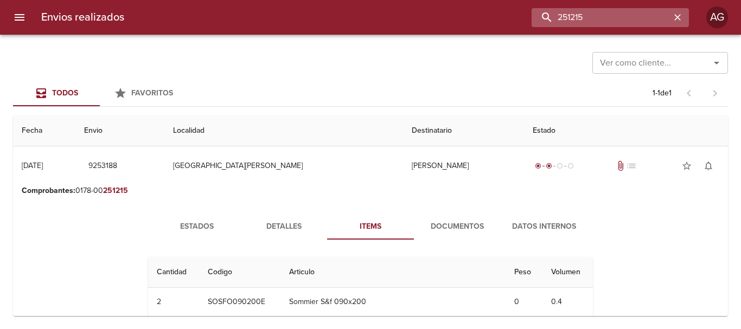
click at [640, 19] on input "251215" at bounding box center [601, 17] width 139 height 19
click at [640, 19] on input "9253188" at bounding box center [601, 17] width 139 height 19
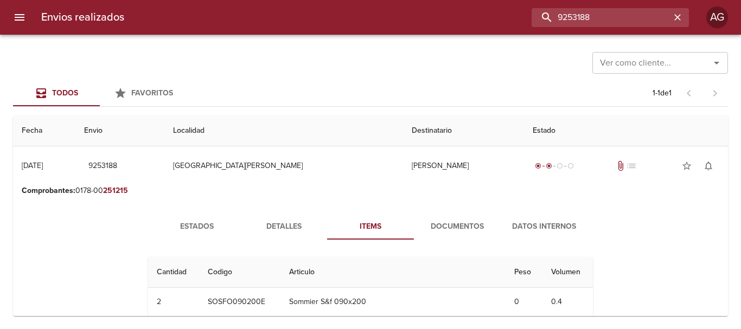
paste input "00007576"
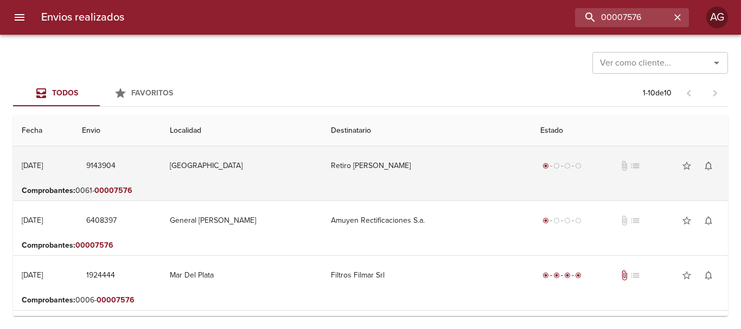
click at [289, 183] on td "[GEOGRAPHIC_DATA]" at bounding box center [241, 166] width 161 height 39
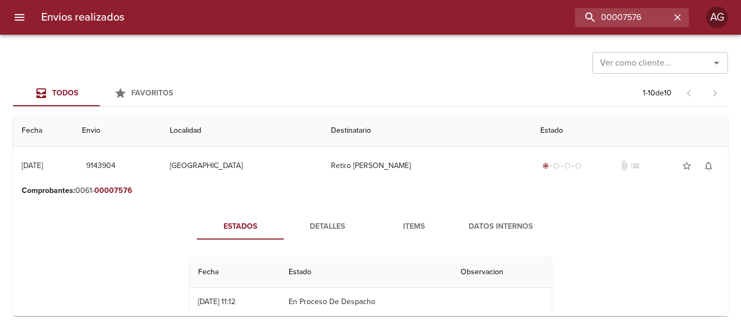
click at [338, 229] on span "Detalles" at bounding box center [327, 227] width 74 height 14
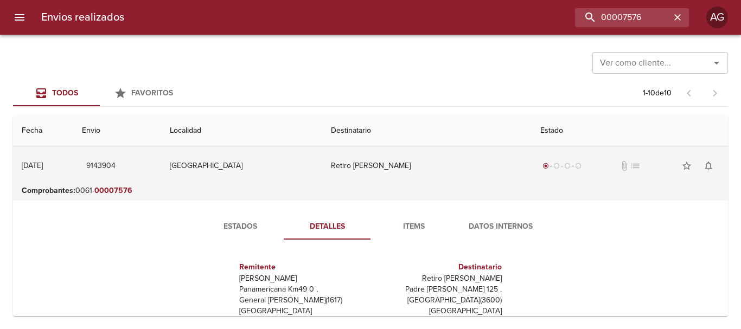
click at [363, 180] on td "Retiro [PERSON_NAME]" at bounding box center [427, 166] width 210 height 39
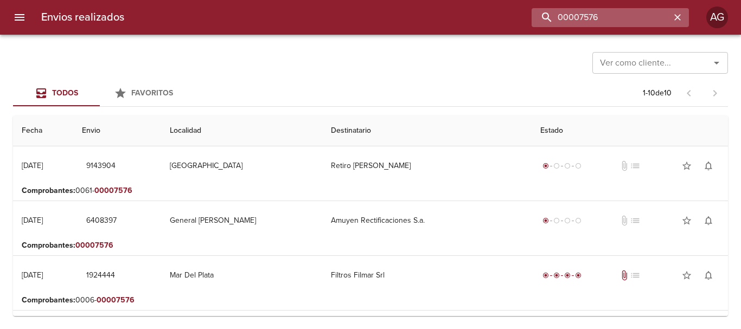
click at [626, 25] on input "00007576" at bounding box center [601, 17] width 139 height 19
paste input "-00007807"
click at [567, 14] on input "-00007807" at bounding box center [601, 17] width 139 height 19
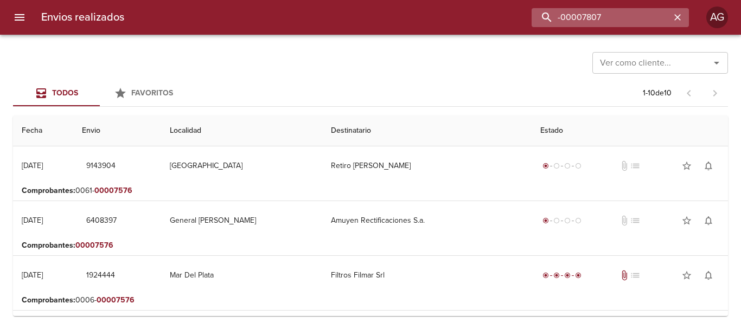
click at [563, 17] on input "-00007807" at bounding box center [601, 17] width 139 height 19
type input "00007807"
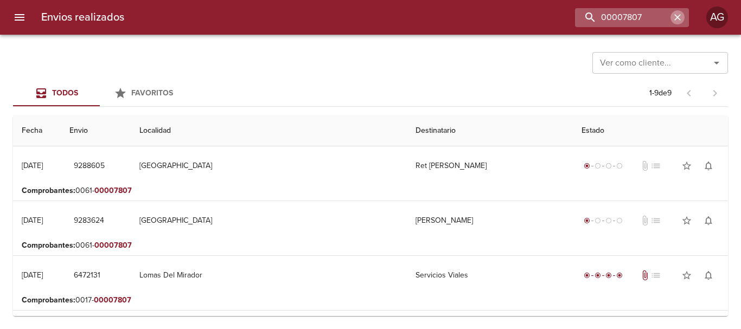
click at [676, 22] on icon "button" at bounding box center [678, 17] width 11 height 11
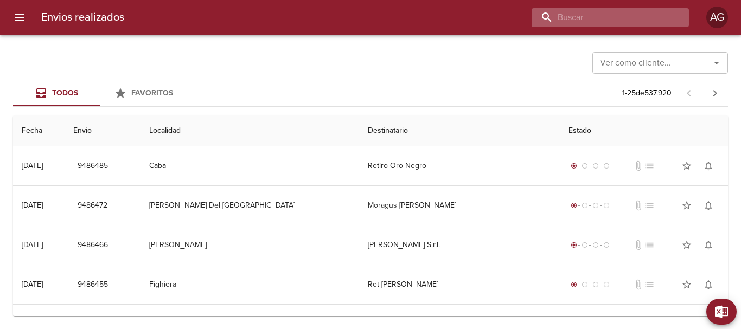
click at [612, 23] on input "buscar" at bounding box center [601, 17] width 139 height 19
paste input "00001494"
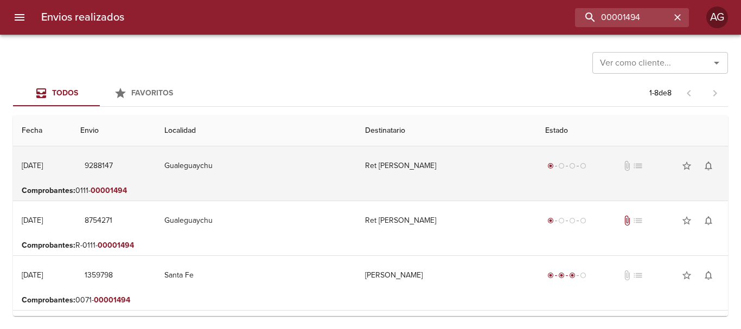
click at [342, 175] on td "Gualeguaychu" at bounding box center [256, 166] width 201 height 39
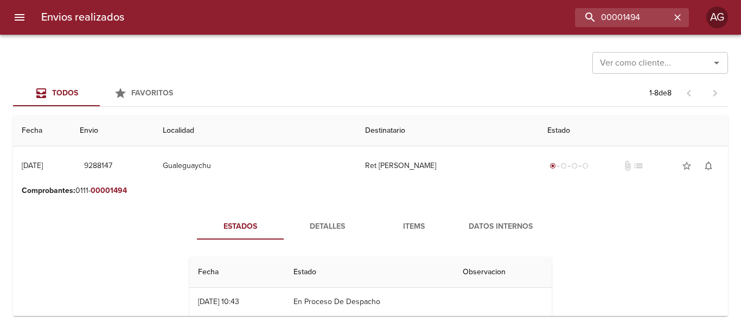
click at [318, 228] on span "Detalles" at bounding box center [327, 227] width 74 height 14
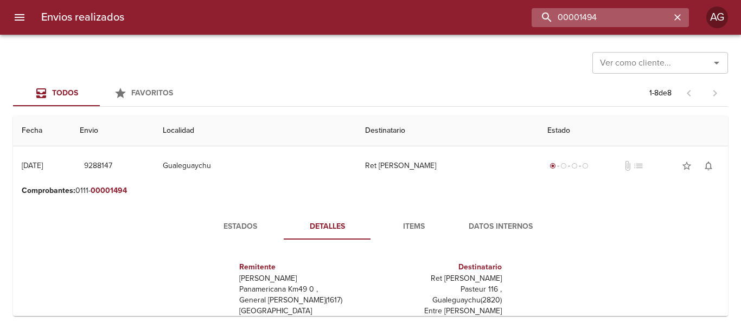
click at [620, 24] on input "00001494" at bounding box center [601, 17] width 139 height 19
paste input "[PERSON_NAME] [PERSON_NAME] SANTA [PERSON_NAME]"
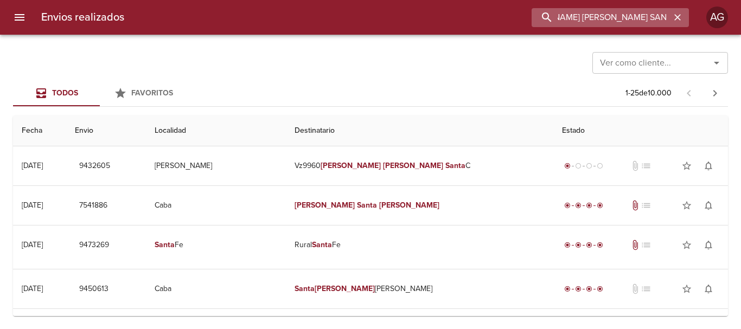
click at [605, 18] on input "[PERSON_NAME] [PERSON_NAME] SANTA [PERSON_NAME]" at bounding box center [601, 17] width 139 height 19
click at [605, 18] on input "9432605" at bounding box center [601, 17] width 139 height 19
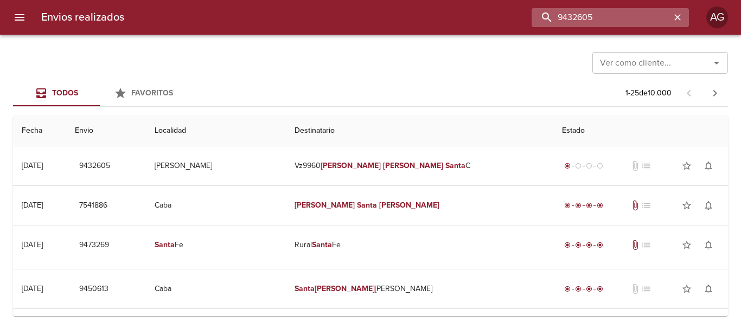
click at [605, 18] on input "9432605" at bounding box center [601, 17] width 139 height 19
paste input "263341"
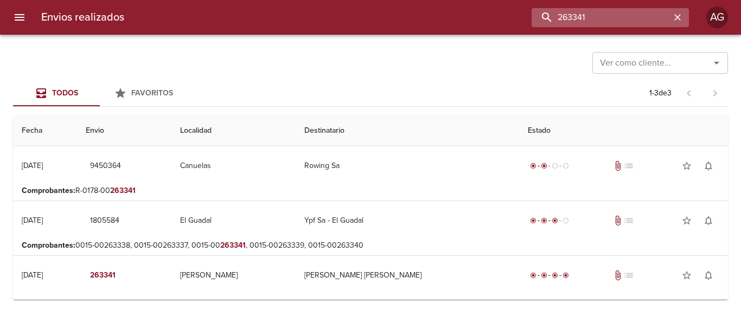
click at [581, 25] on input "263341" at bounding box center [601, 17] width 139 height 19
click at [575, 22] on input "9450364" at bounding box center [601, 17] width 139 height 19
paste input "396991"
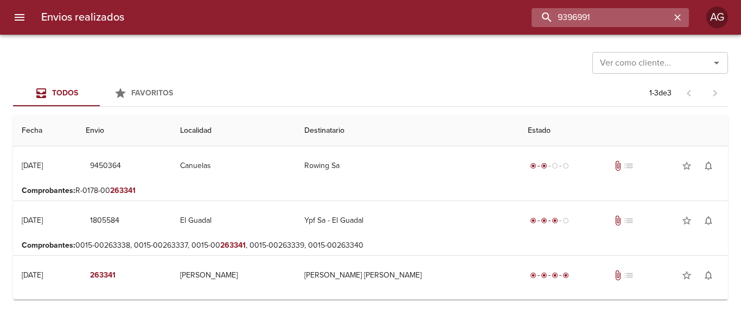
type input "9396991"
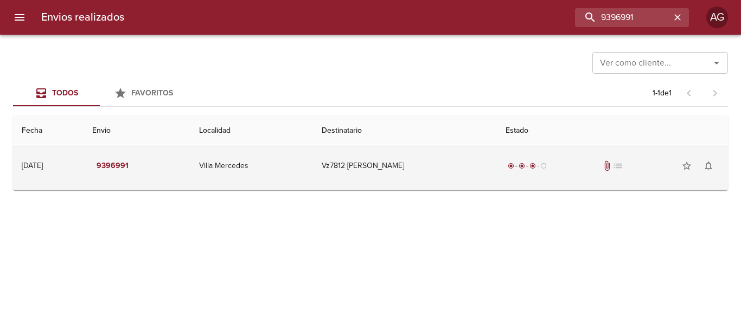
click at [481, 177] on td "Vz7812 [PERSON_NAME]" at bounding box center [405, 166] width 184 height 39
